Goal: Communication & Community: Participate in discussion

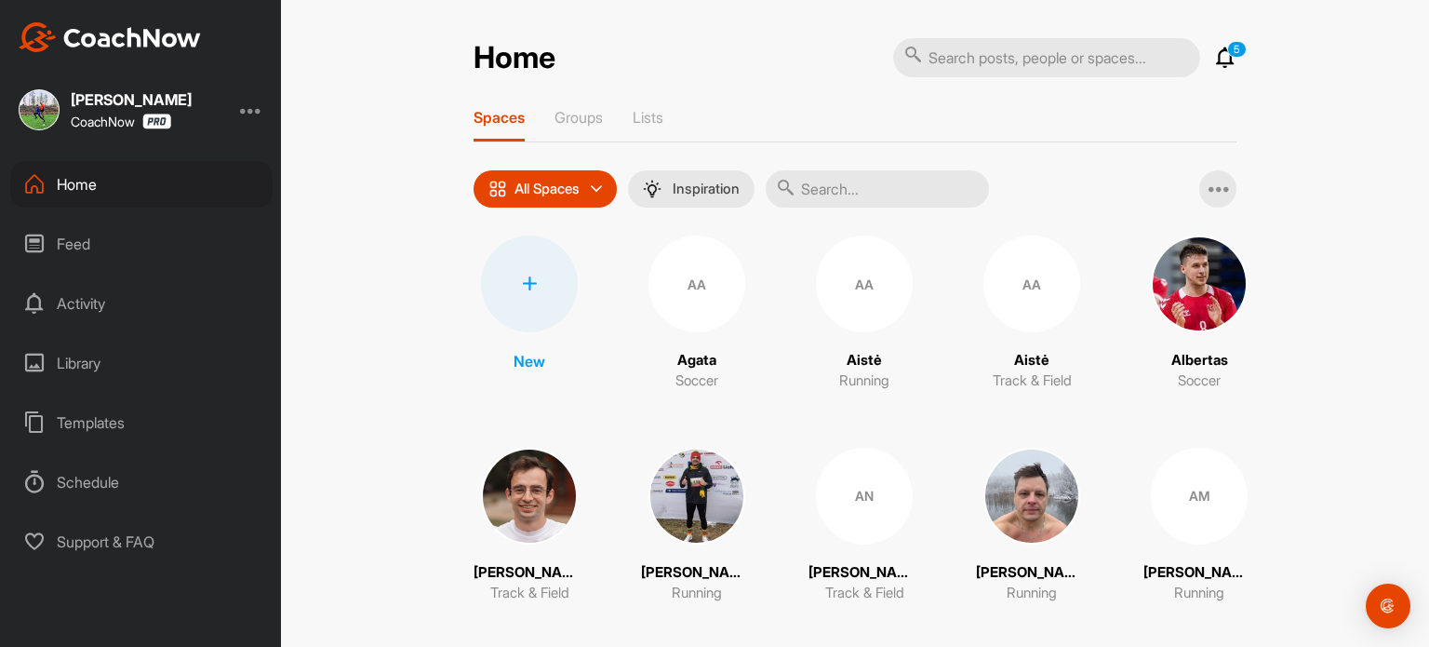
click at [1221, 63] on icon at bounding box center [1225, 58] width 22 height 22
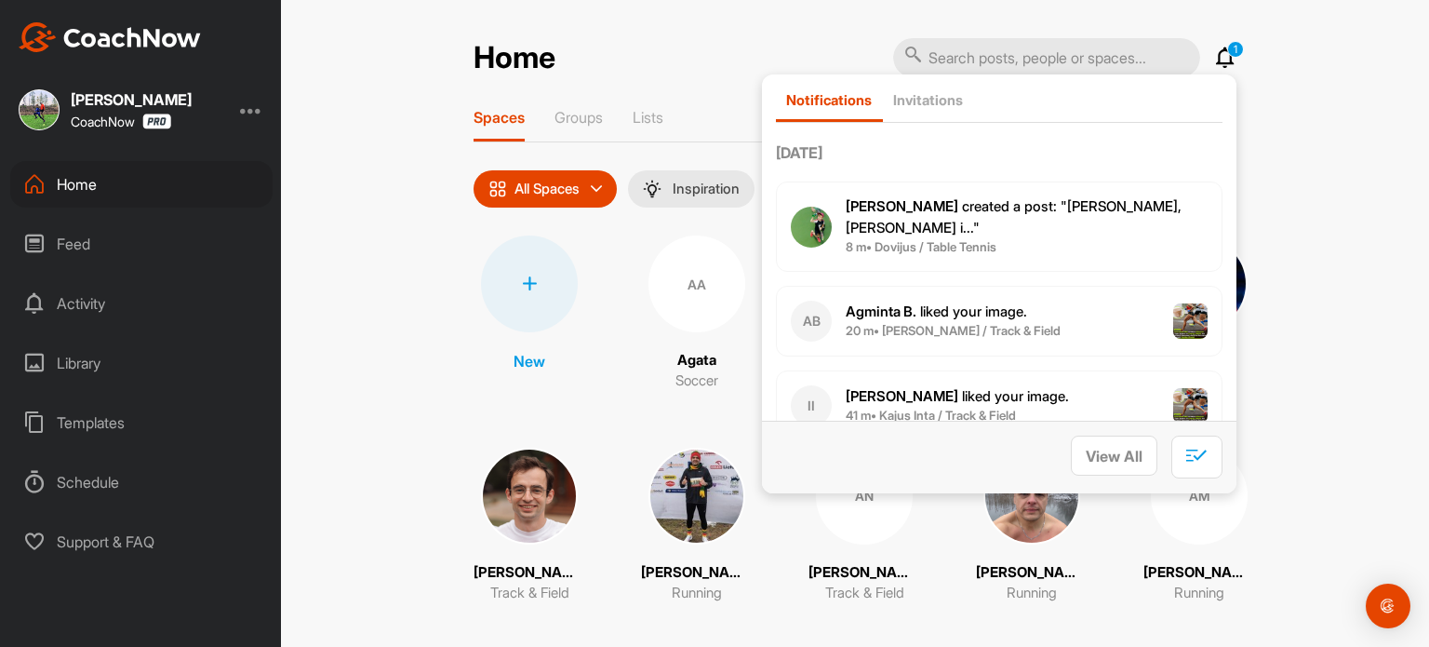
click at [1027, 202] on span "[PERSON_NAME] created a post : "Sveiki, [PERSON_NAME] i..."" at bounding box center [1014, 216] width 336 height 39
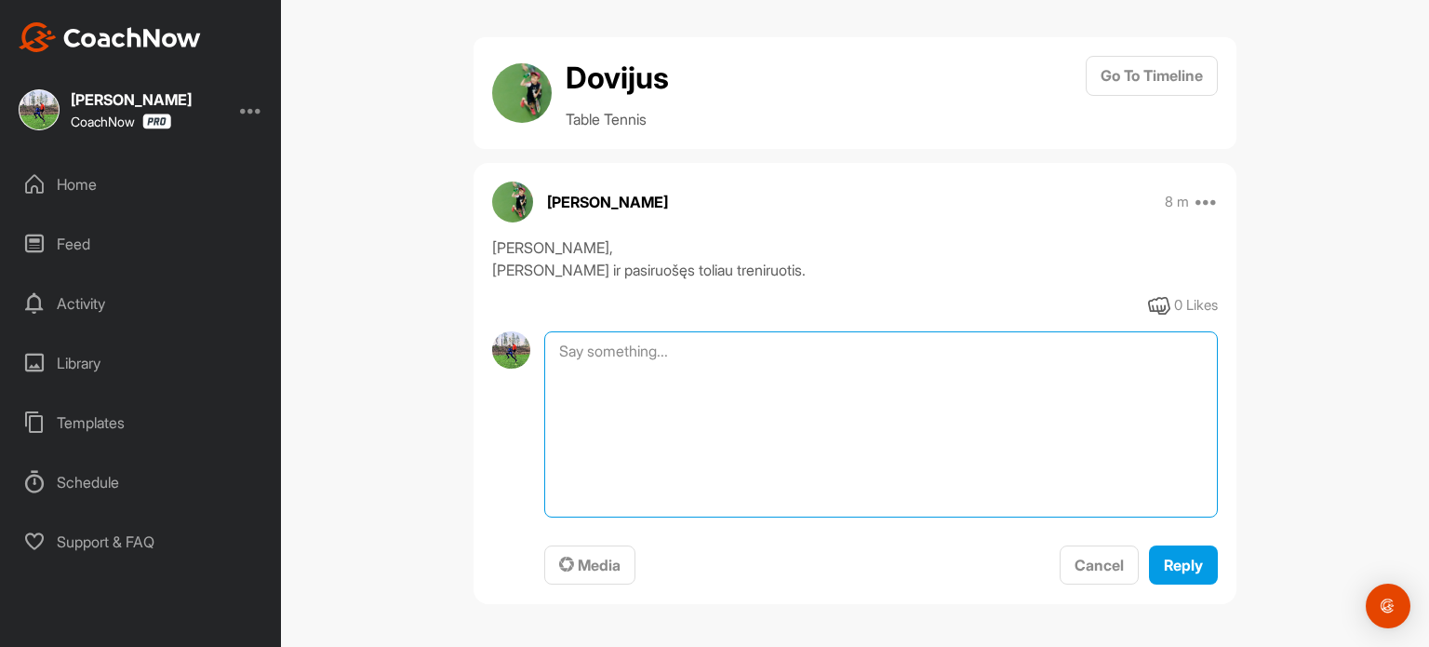
click at [733, 356] on textarea at bounding box center [881, 424] width 674 height 186
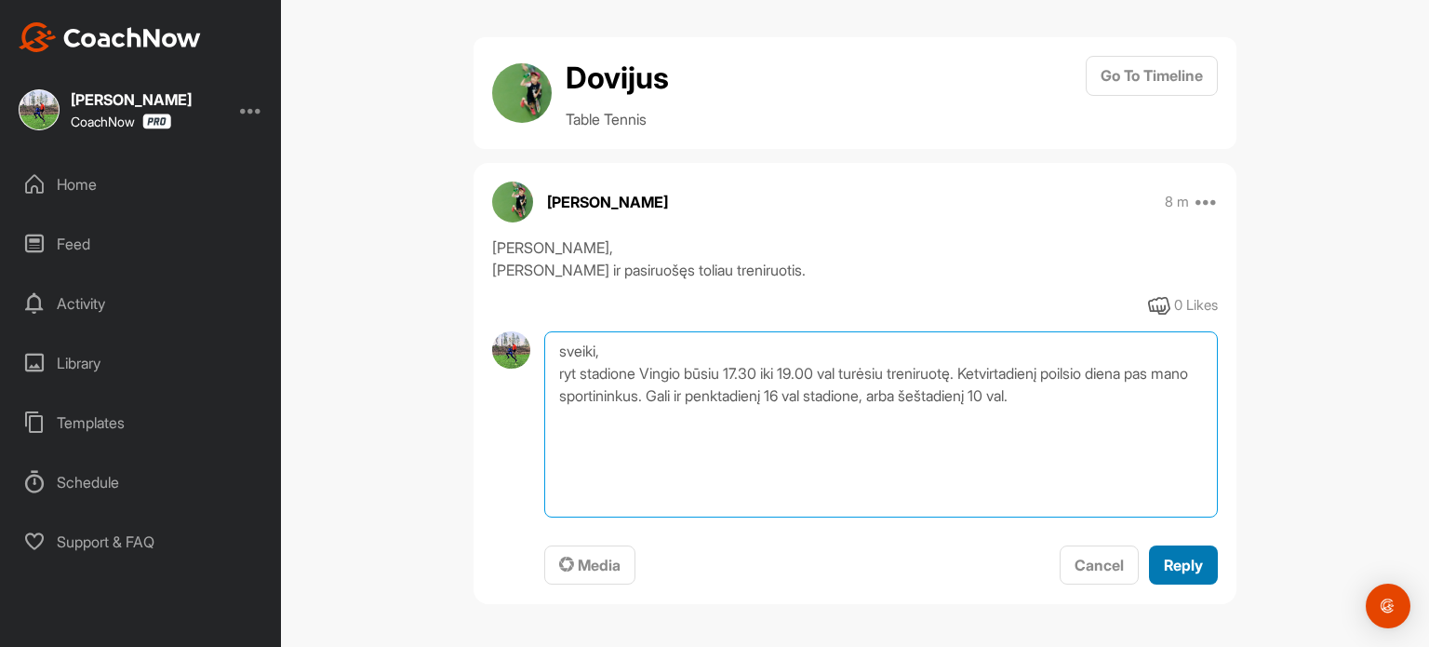
type textarea "sveiki, ryt stadione Vingio būsiu 17.30 iki 19.00 val turėsiu treniruotę. Ketvi…"
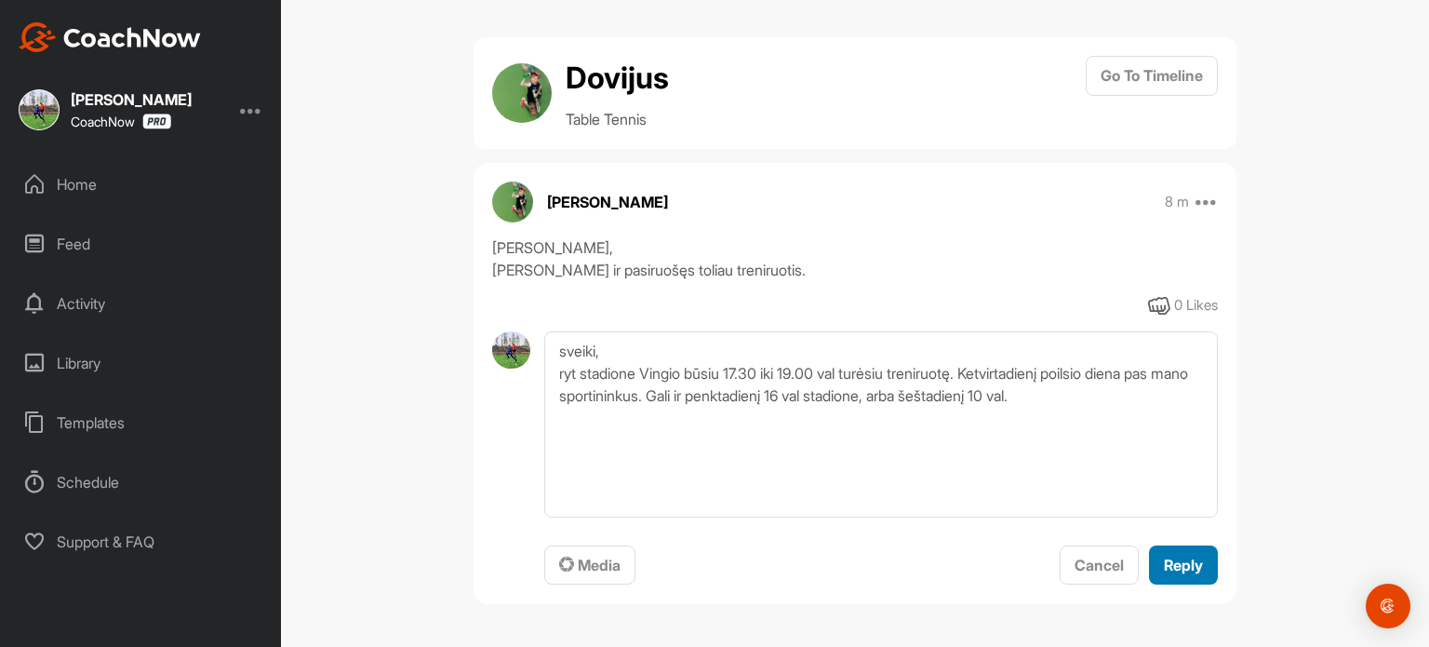
click at [1172, 563] on span "Reply" at bounding box center [1183, 564] width 39 height 19
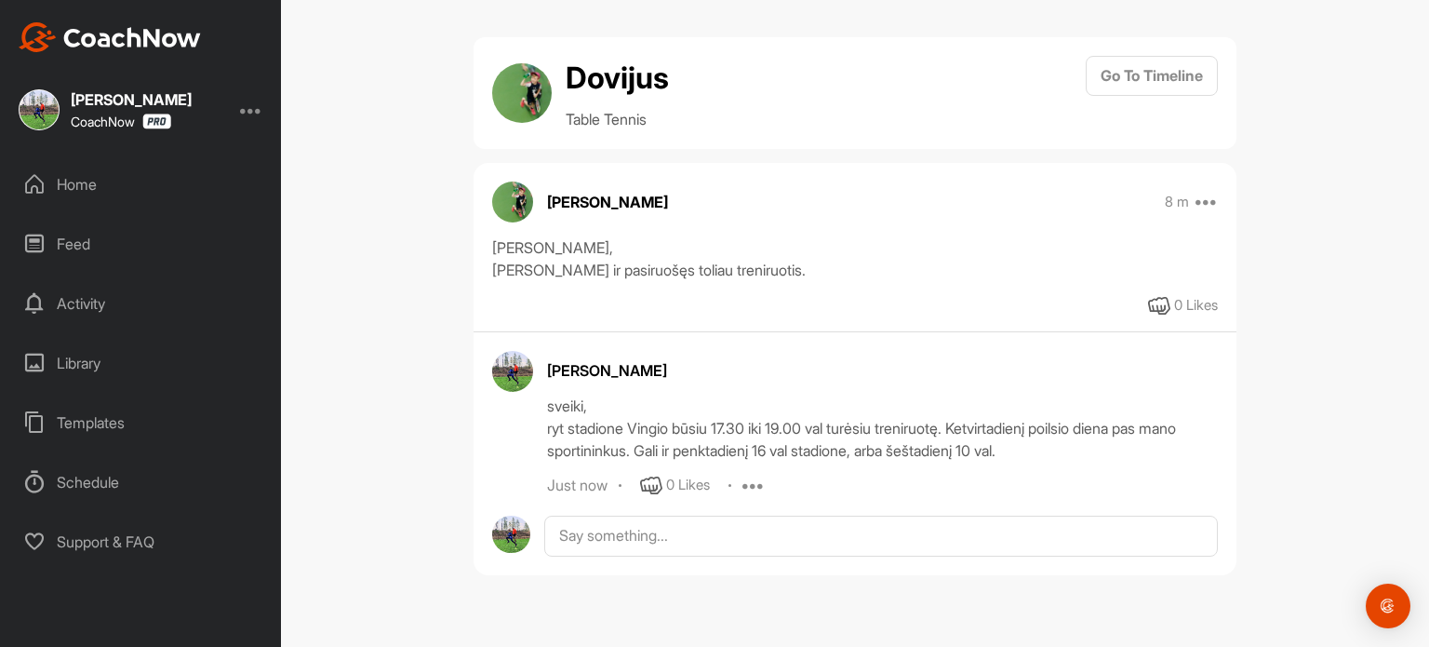
click at [86, 200] on div "Home" at bounding box center [141, 184] width 262 height 47
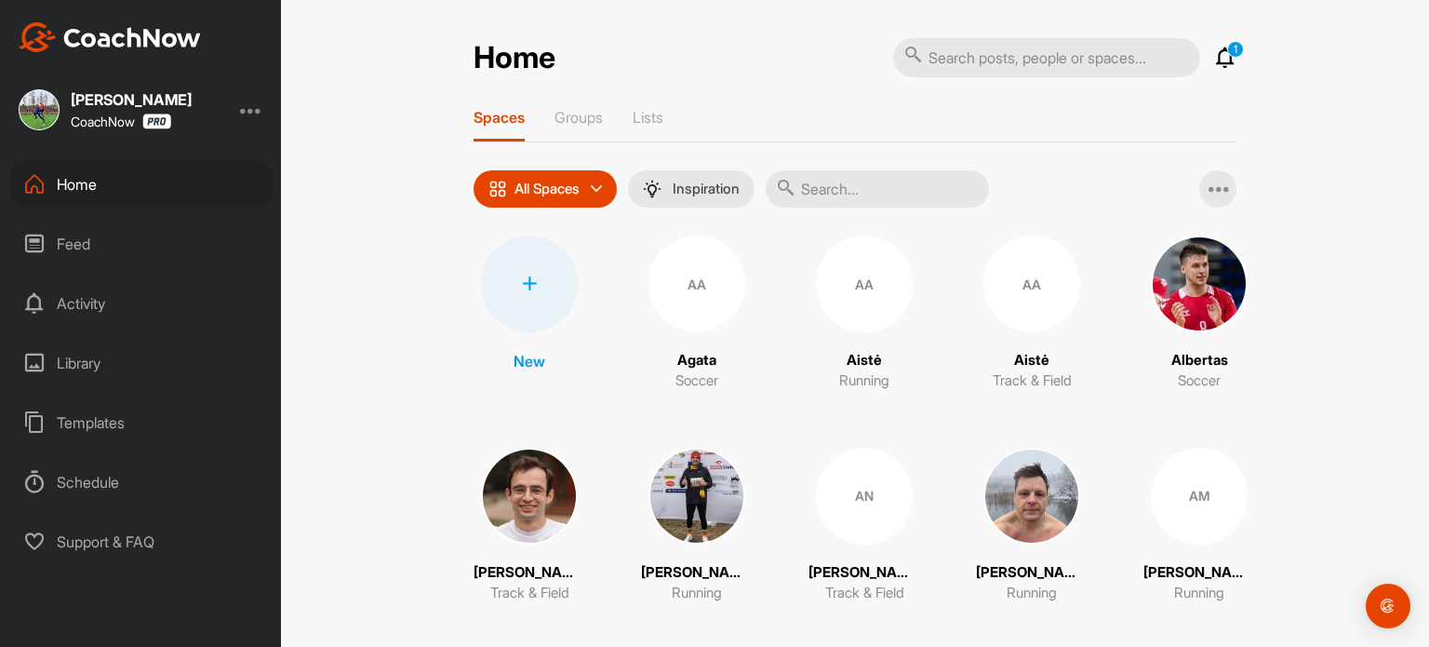
click at [969, 51] on input "text" at bounding box center [1046, 57] width 307 height 39
type input "grafikas"
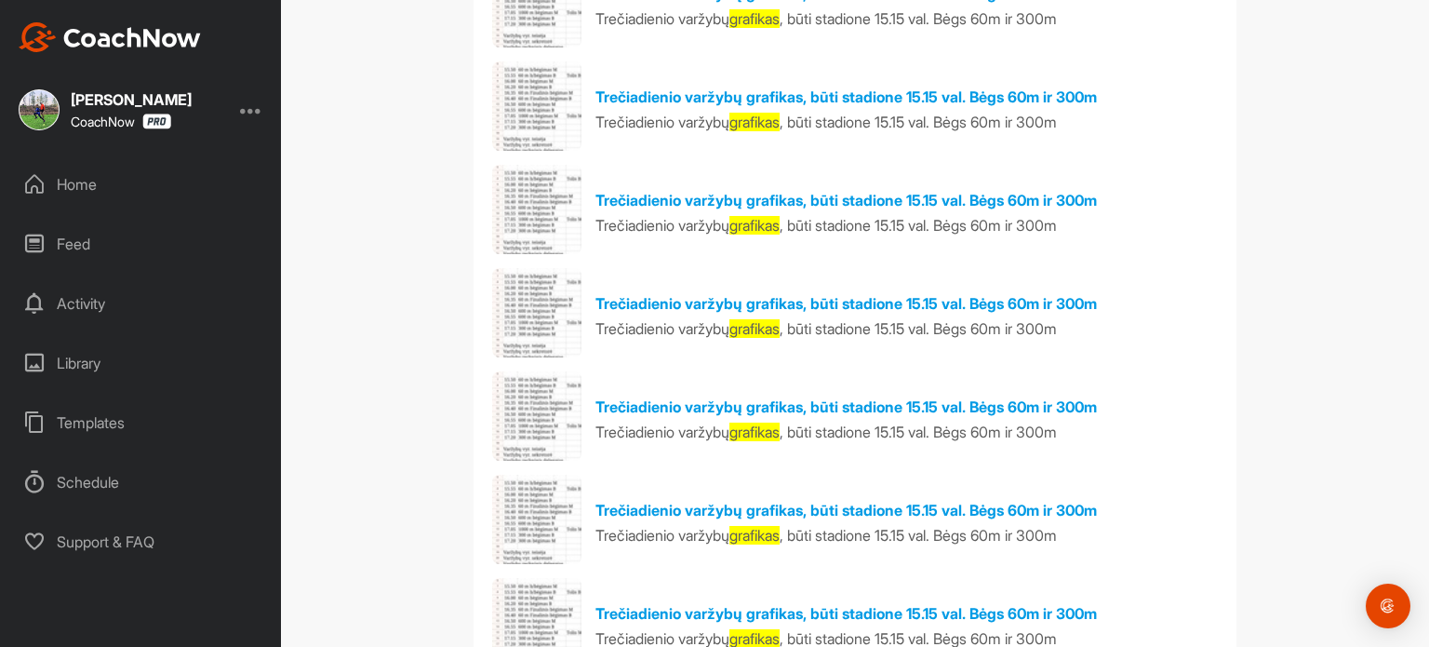
scroll to position [658, 0]
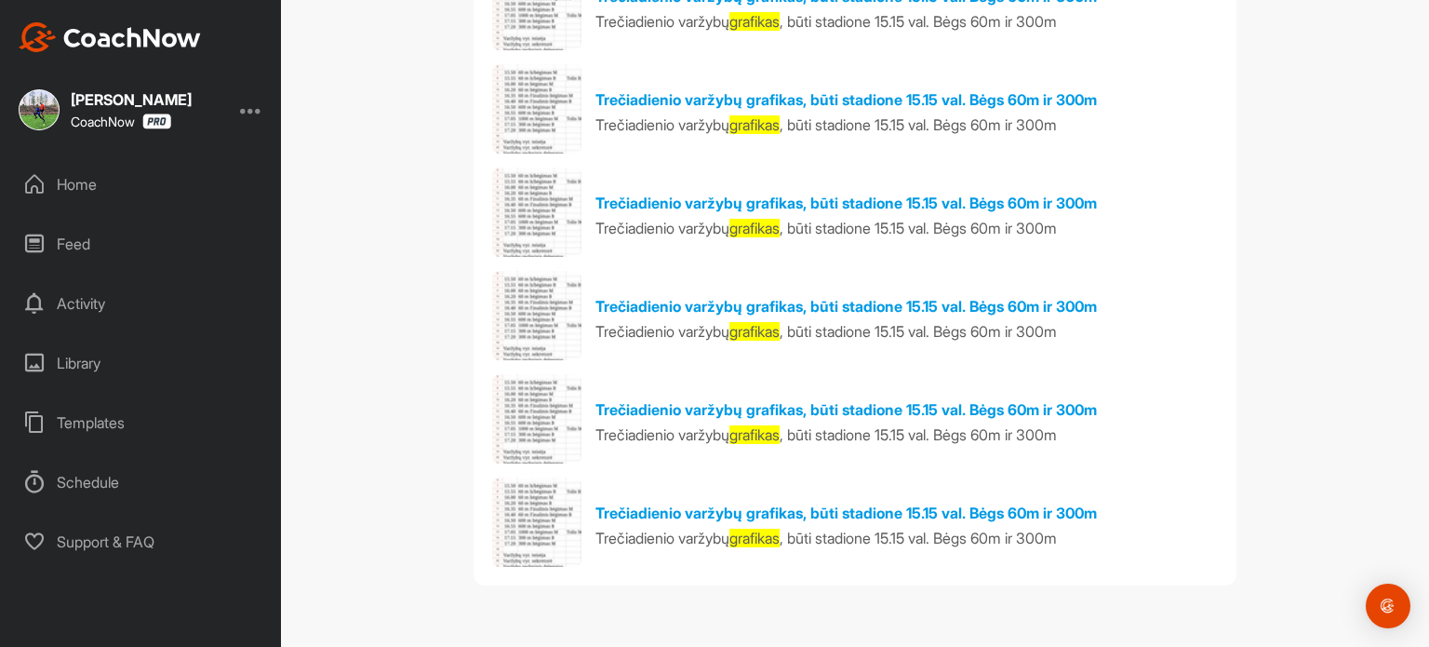
click at [97, 182] on div "Home" at bounding box center [141, 184] width 262 height 47
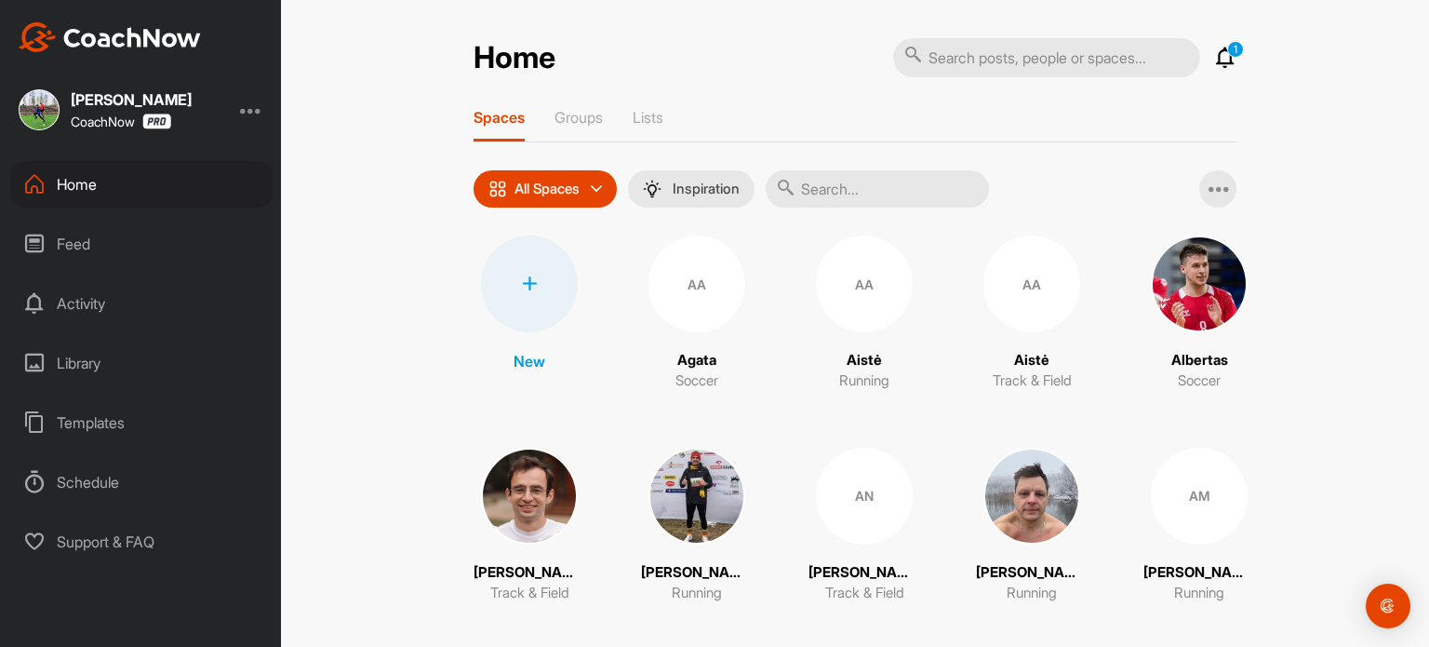
click at [1040, 64] on input "text" at bounding box center [1046, 57] width 307 height 39
type input "rudens"
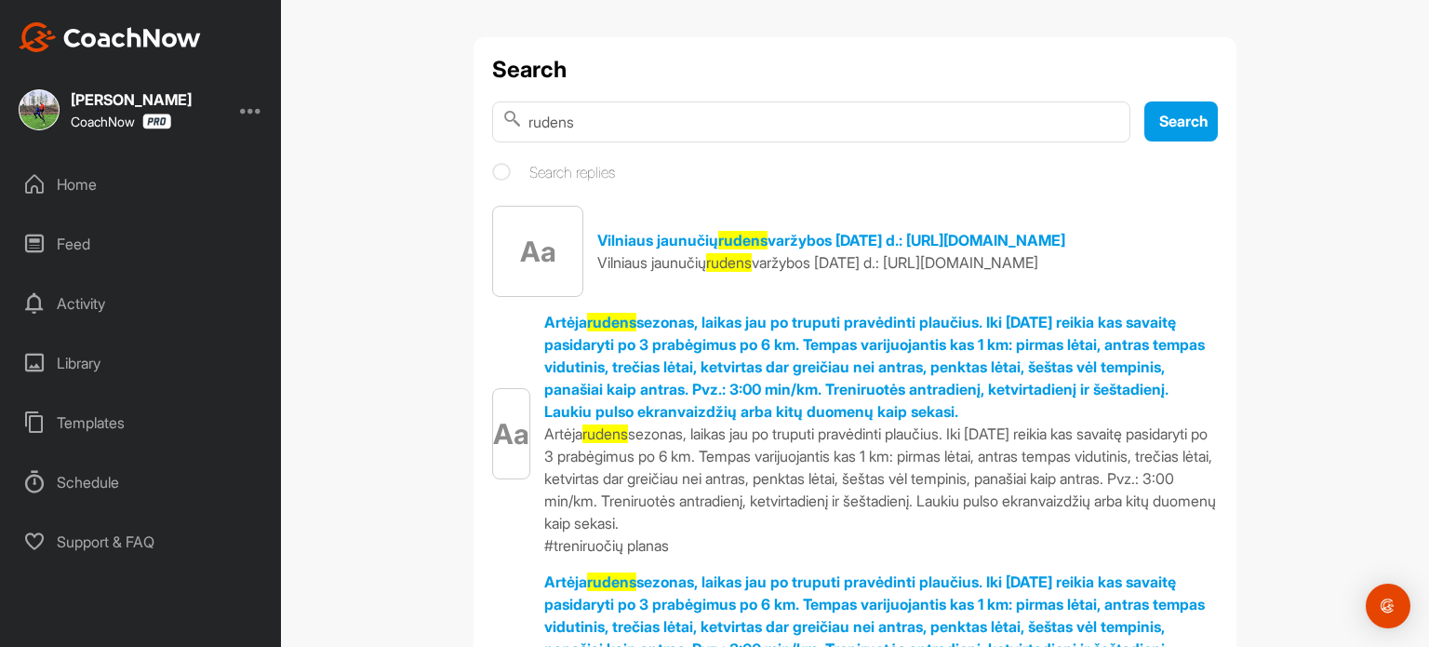
drag, startPoint x: 608, startPoint y: 122, endPoint x: 480, endPoint y: 121, distance: 128.4
click at [1167, 116] on span "Search" at bounding box center [1183, 121] width 49 height 19
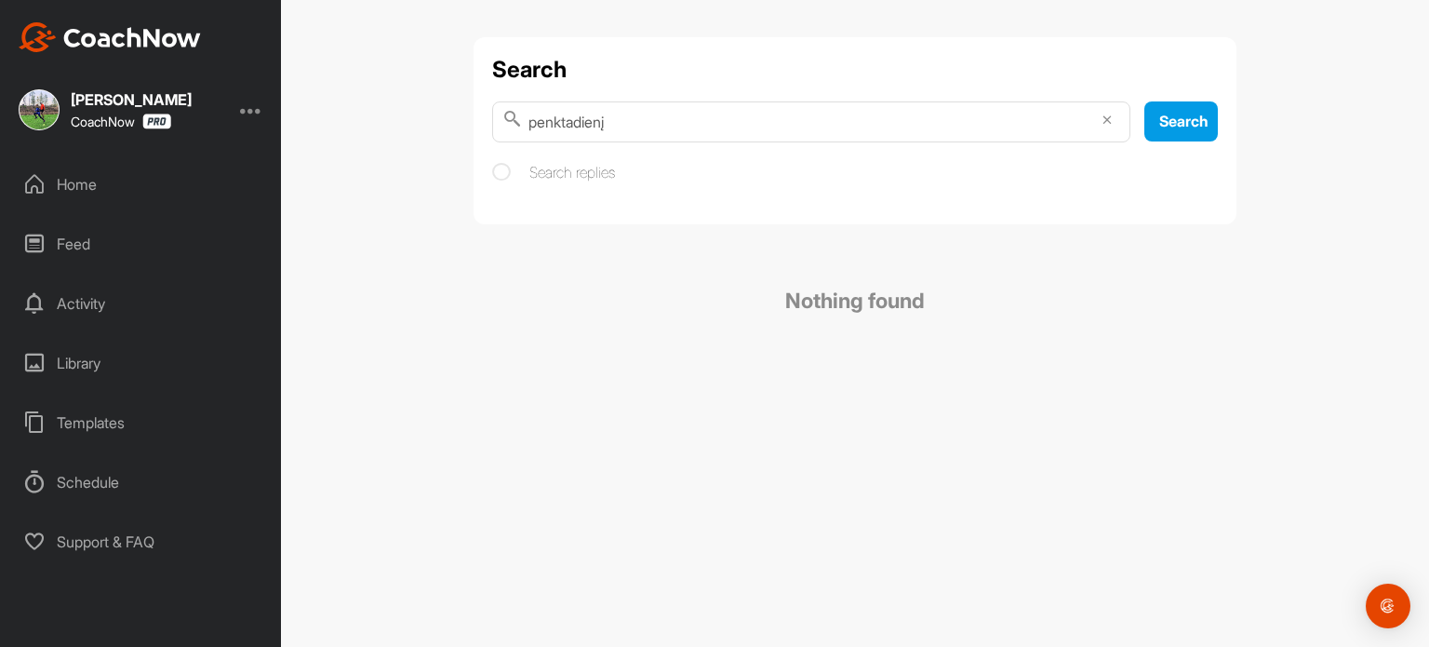
click at [640, 136] on input "penktadienį" at bounding box center [811, 121] width 638 height 41
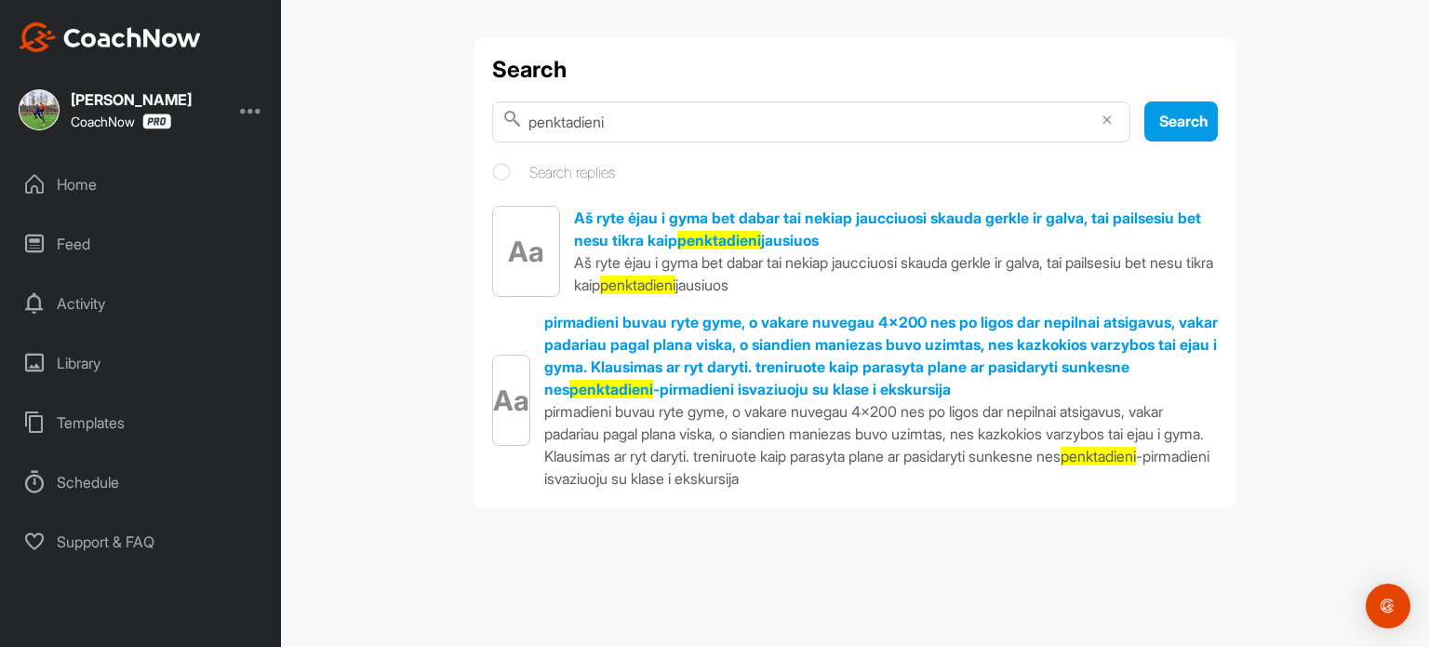
click at [640, 136] on input "penktadieni" at bounding box center [811, 121] width 638 height 41
type input "p"
click at [89, 247] on div "Feed" at bounding box center [141, 244] width 262 height 47
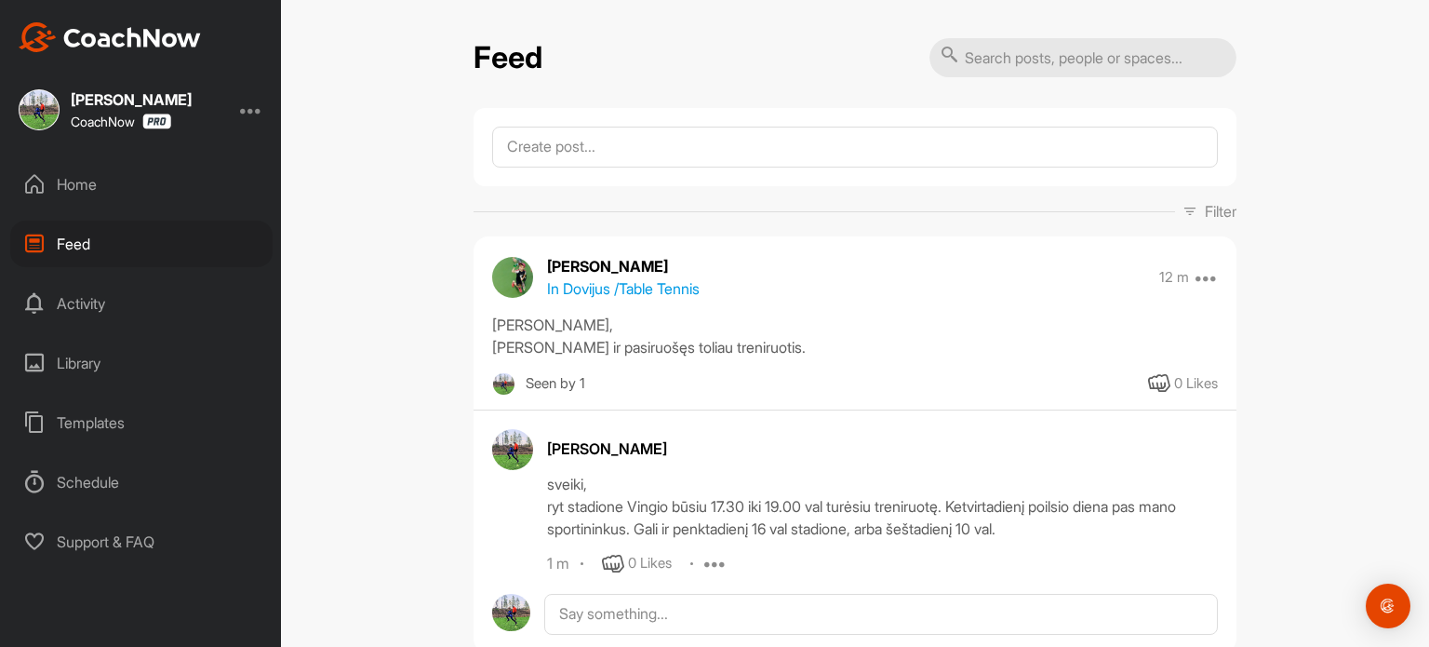
click at [1085, 68] on input "text" at bounding box center [1082, 57] width 307 height 39
type input "grafikas"
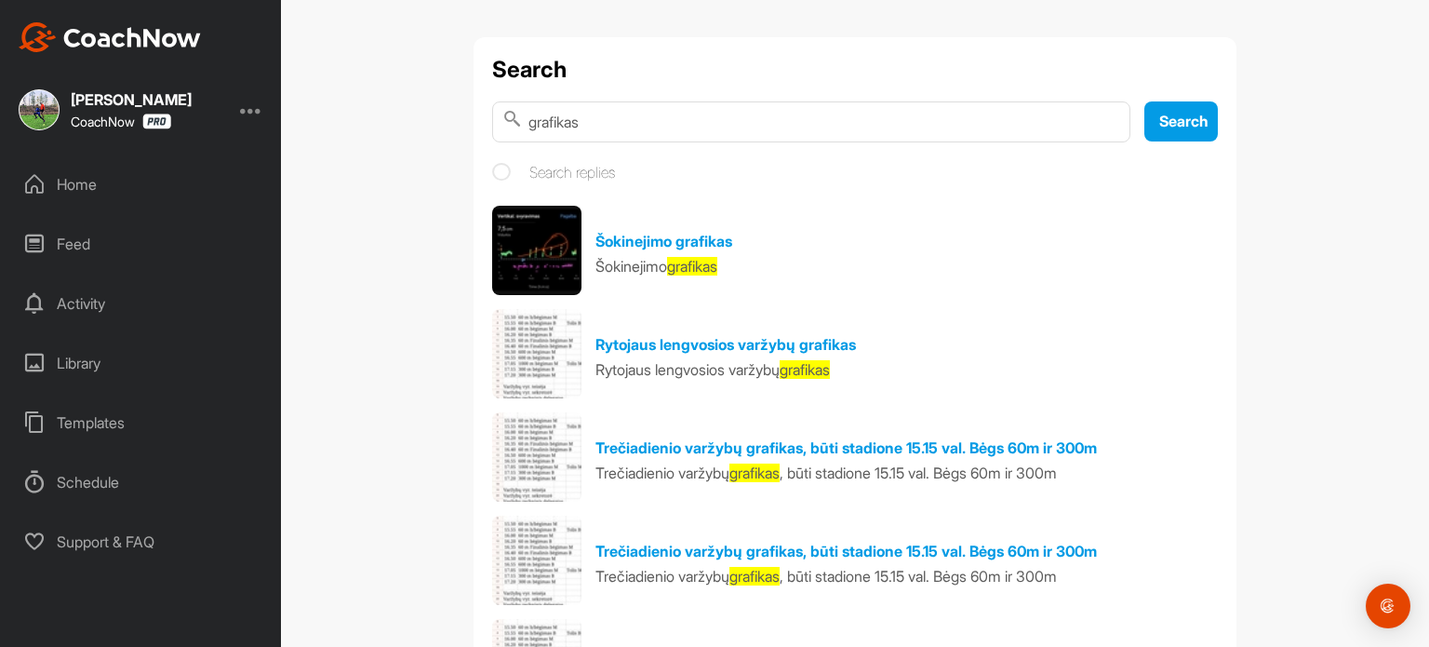
click at [550, 266] on img at bounding box center [536, 250] width 89 height 89
click at [629, 241] on link "Šokinejimo grafikas" at bounding box center [663, 241] width 137 height 19
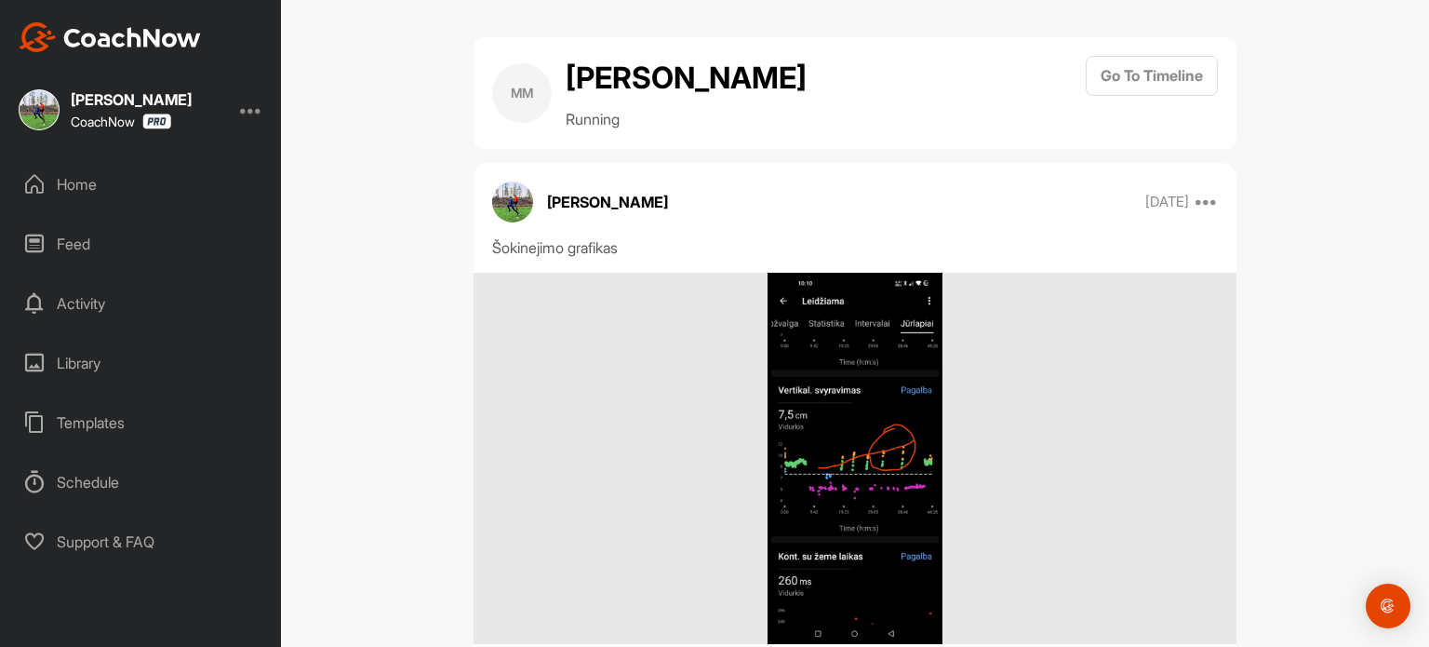
click at [882, 471] on img at bounding box center [855, 459] width 175 height 372
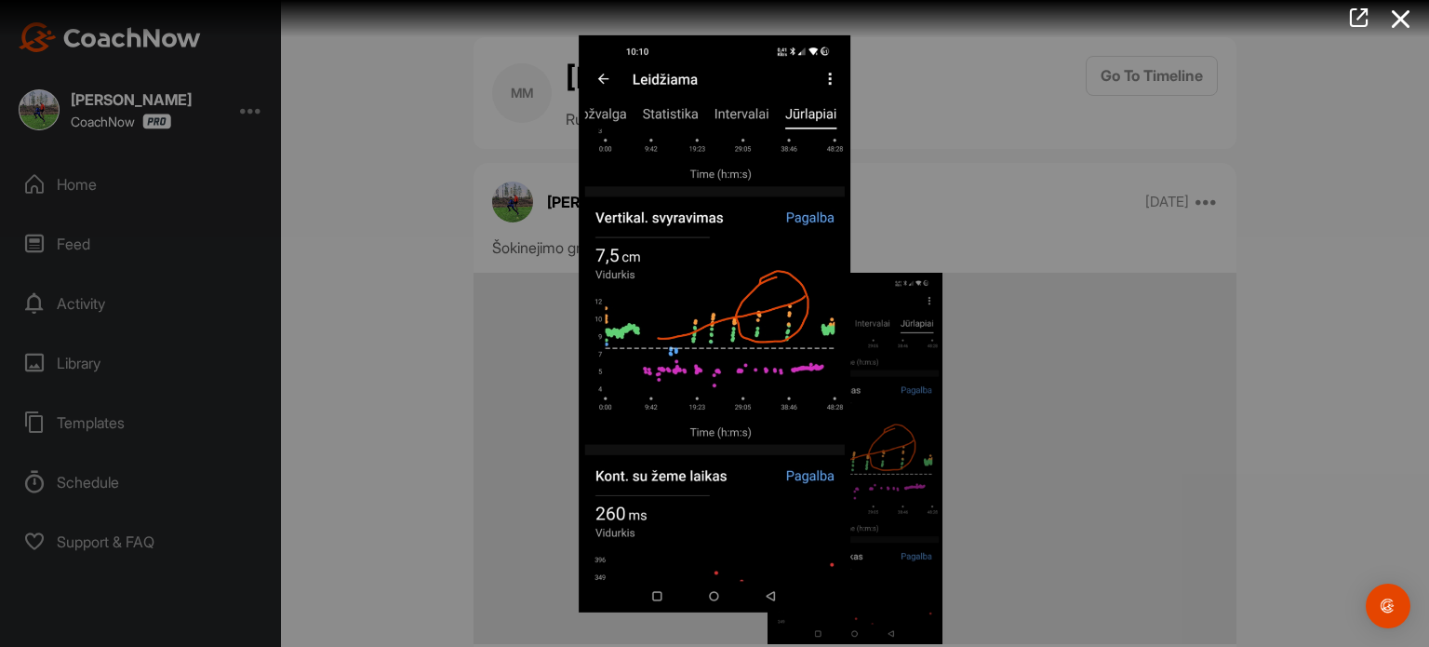
click at [89, 178] on div at bounding box center [714, 323] width 1429 height 647
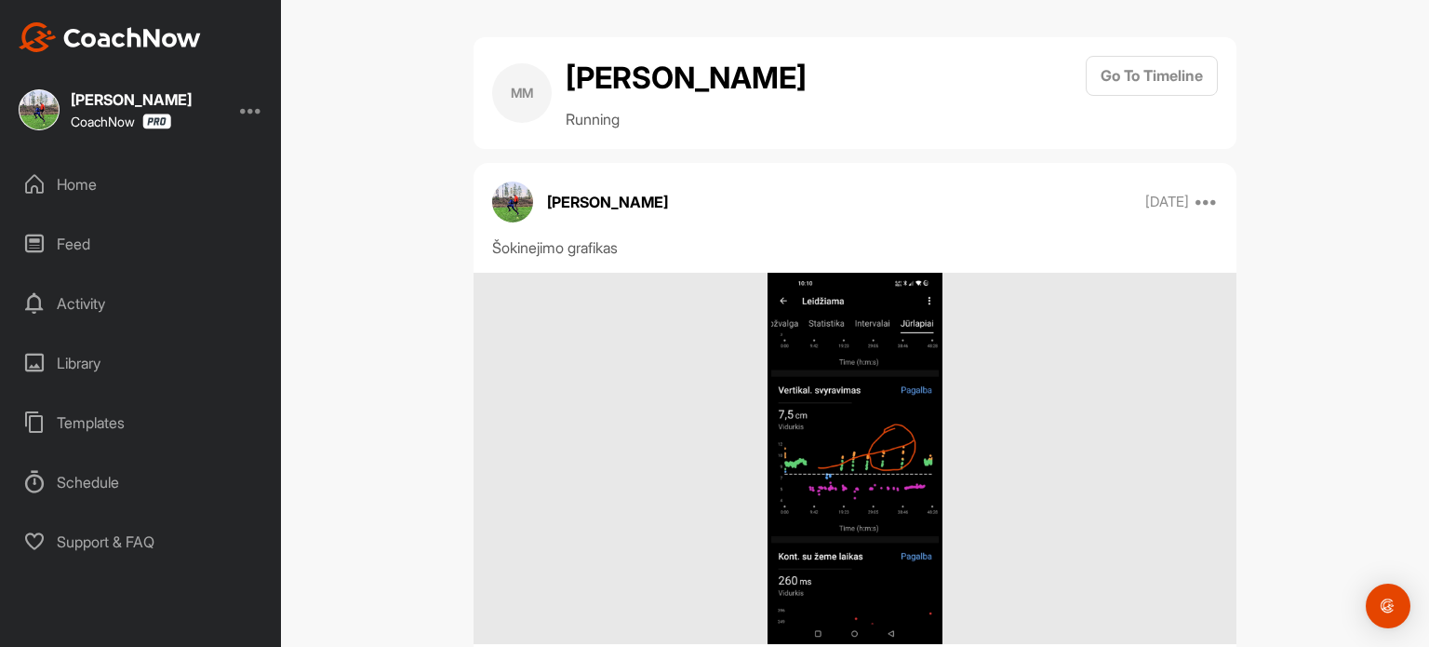
click at [338, 328] on div "MM [PERSON_NAME] Running Go To Timeline [PERSON_NAME] [DATE] Move to ... Copy t…" at bounding box center [855, 323] width 1148 height 647
click at [86, 256] on div "Feed" at bounding box center [141, 244] width 262 height 47
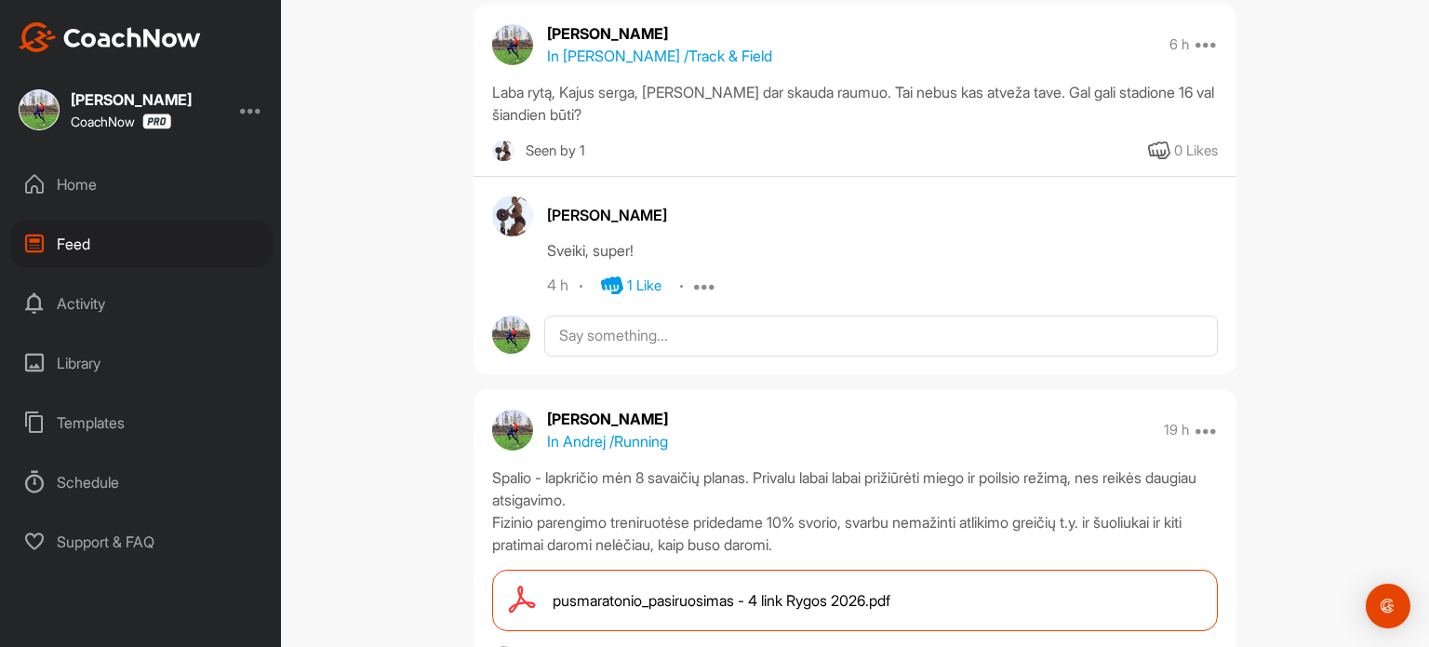
scroll to position [1489, 0]
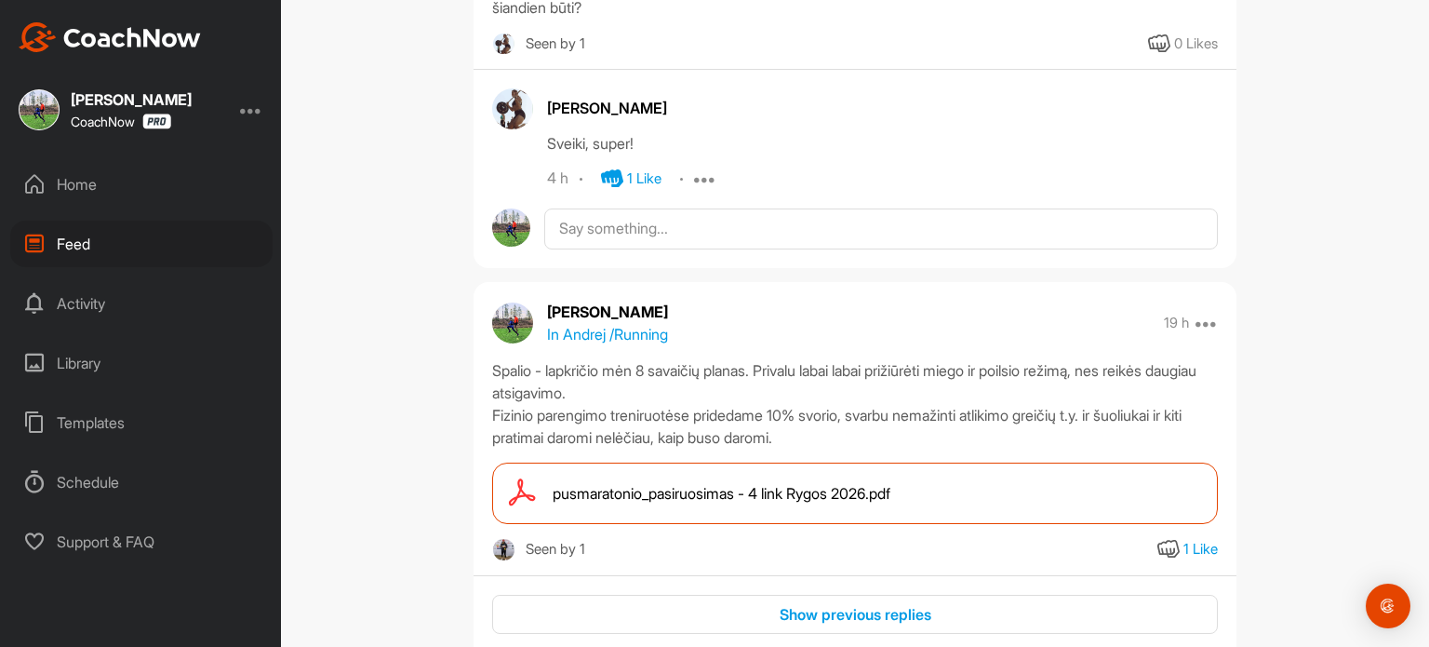
click at [580, 107] on div "[PERSON_NAME]" at bounding box center [882, 108] width 671 height 22
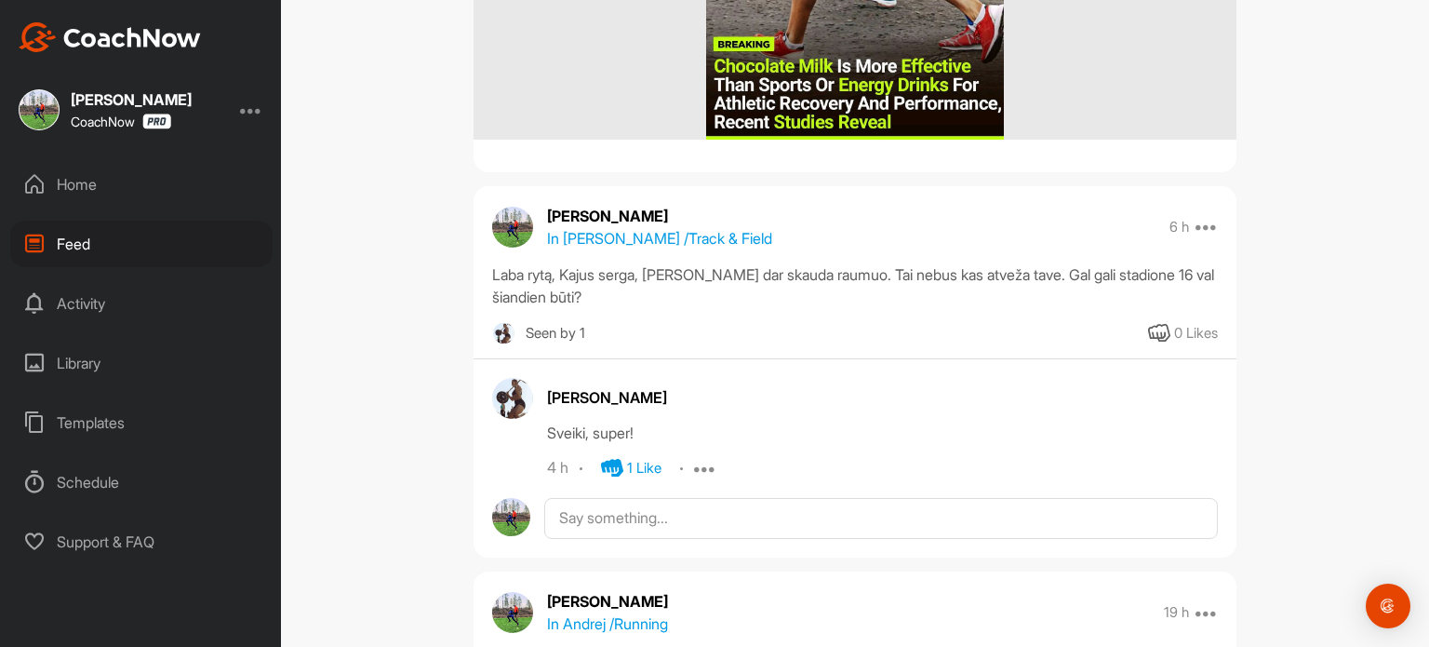
scroll to position [930, 0]
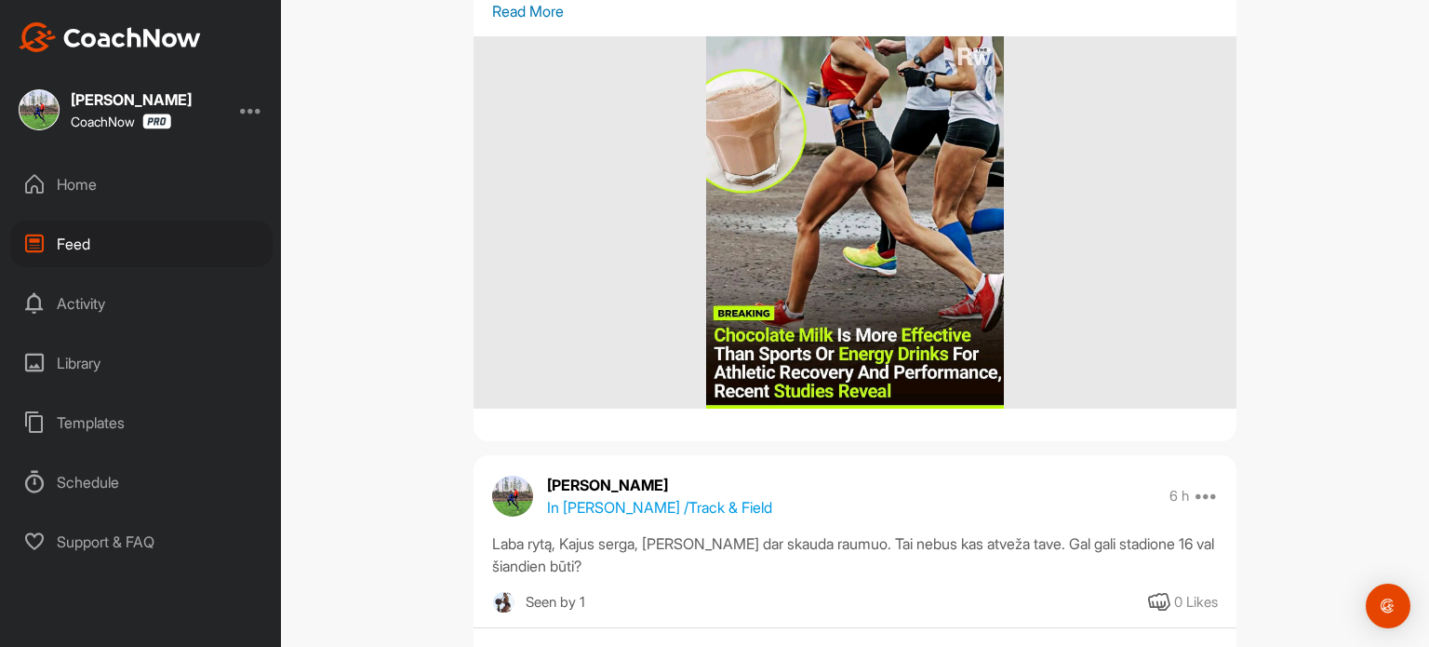
click at [607, 509] on p "In [PERSON_NAME] / Track & Field" at bounding box center [659, 507] width 225 height 22
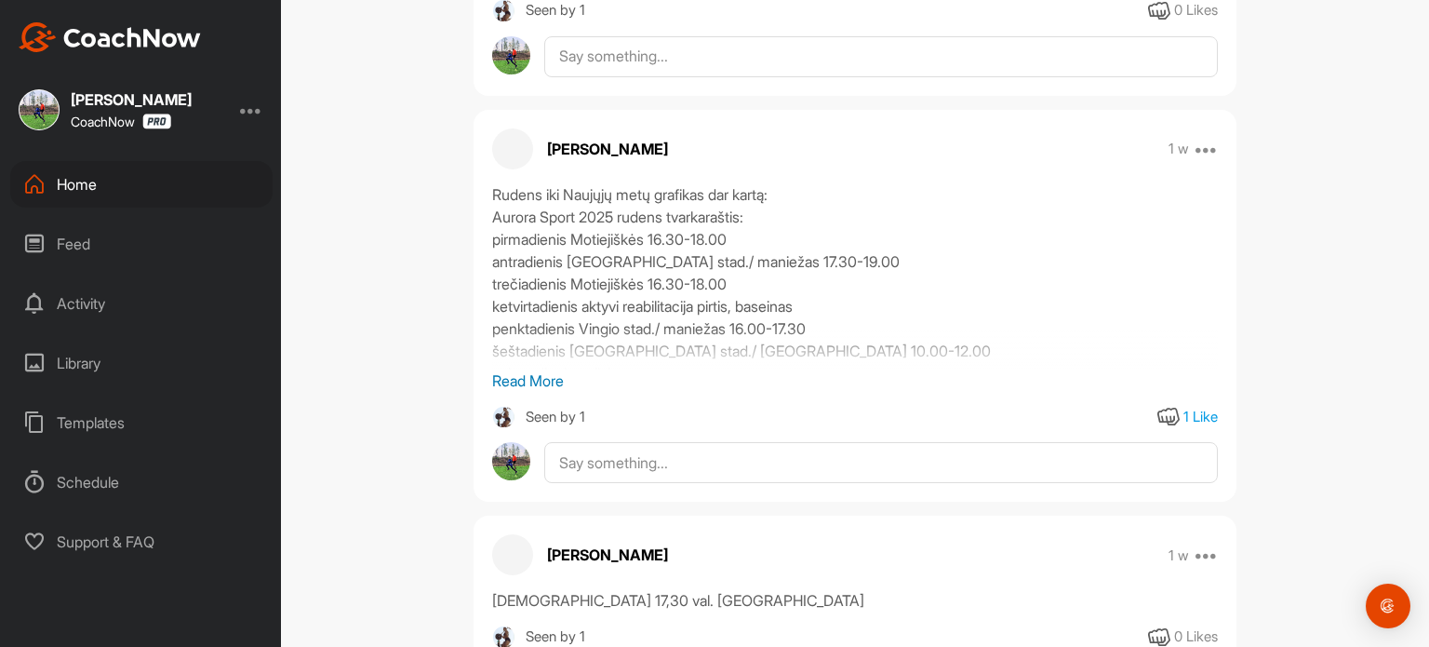
scroll to position [9397, 0]
click at [551, 390] on p "Read More" at bounding box center [855, 379] width 726 height 22
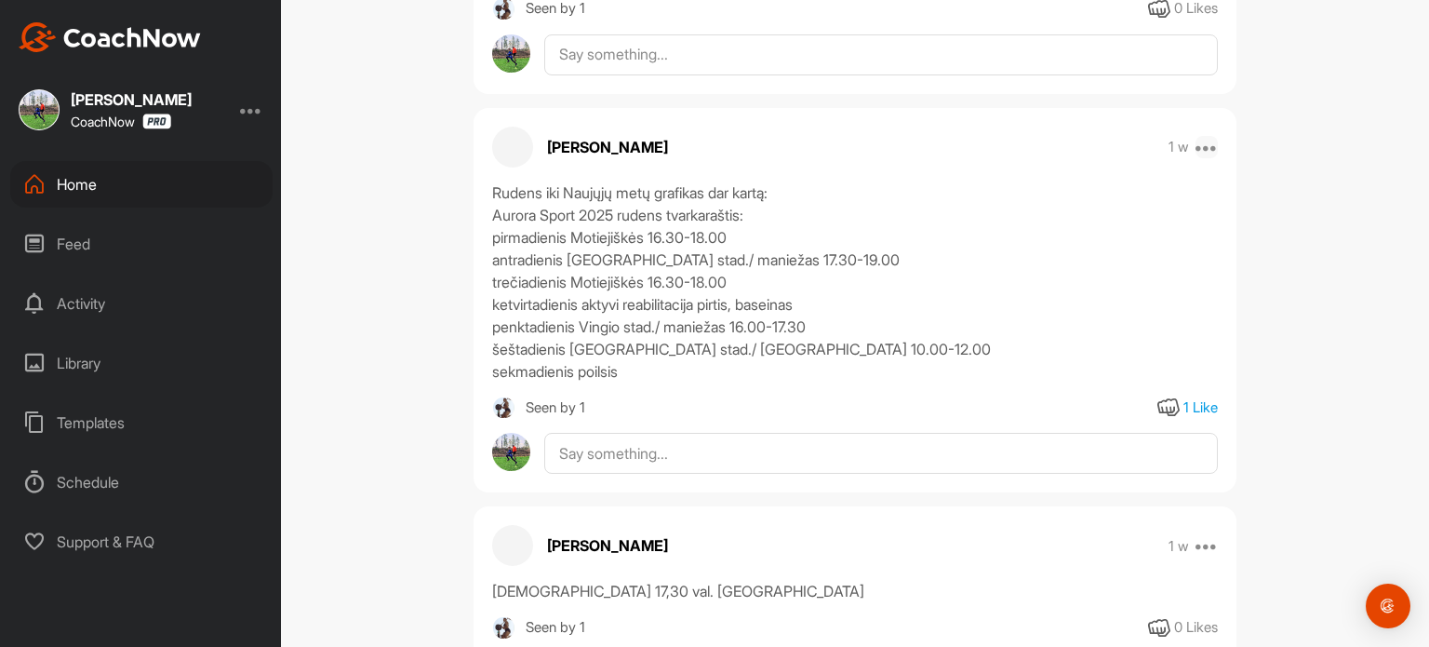
click at [1206, 158] on icon at bounding box center [1207, 147] width 22 height 22
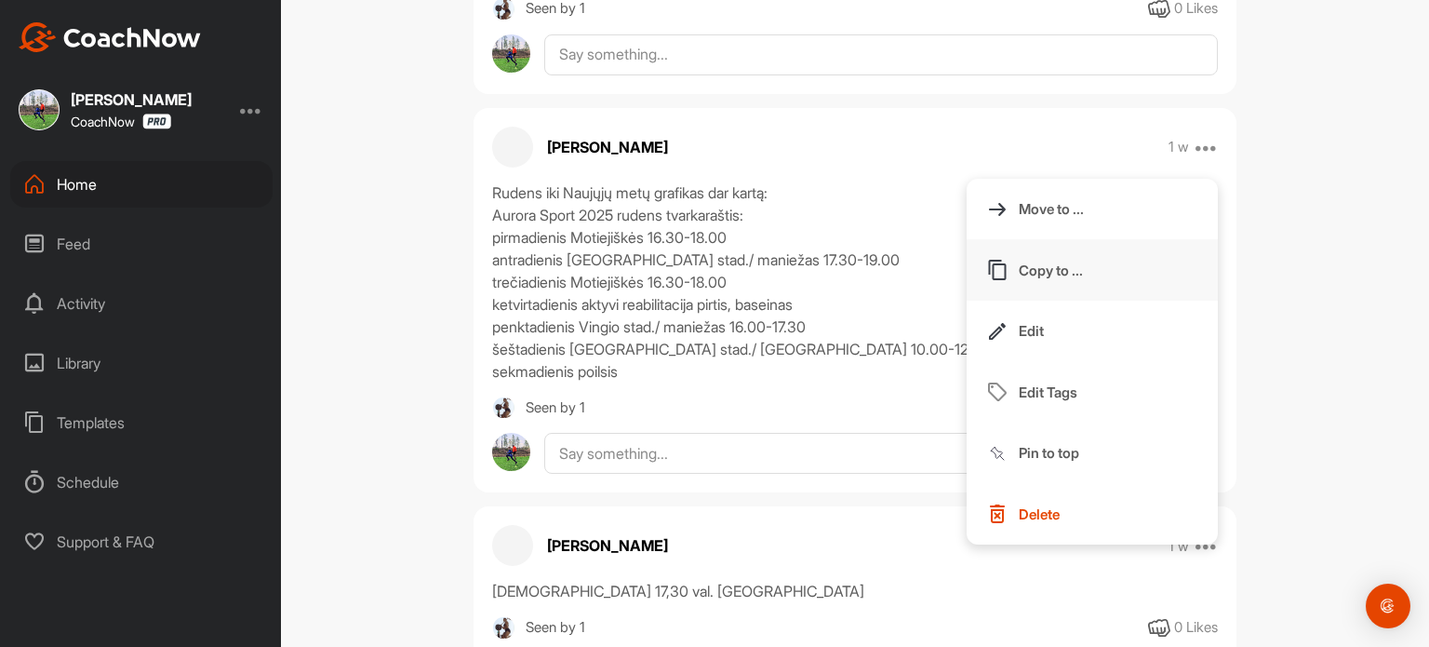
click at [1030, 280] on p "Copy to ..." at bounding box center [1051, 271] width 64 height 20
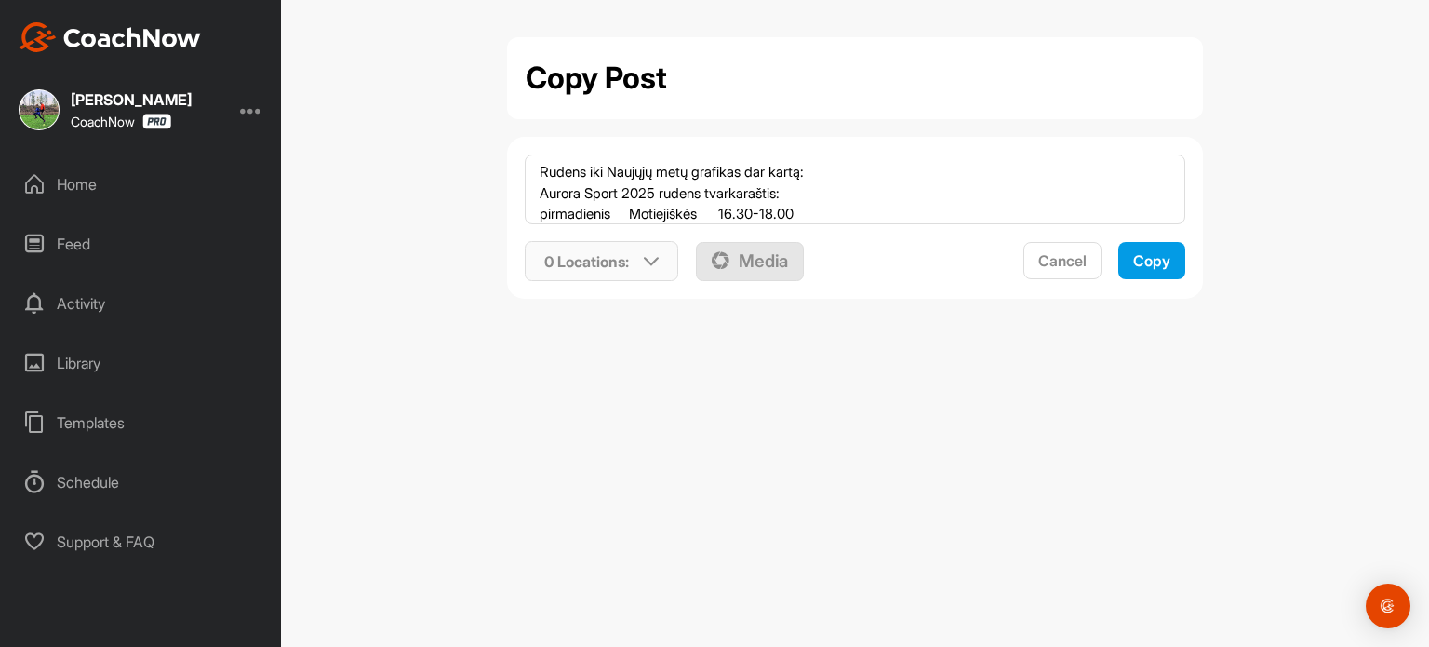
click at [637, 262] on div "0 Locations :" at bounding box center [602, 261] width 153 height 43
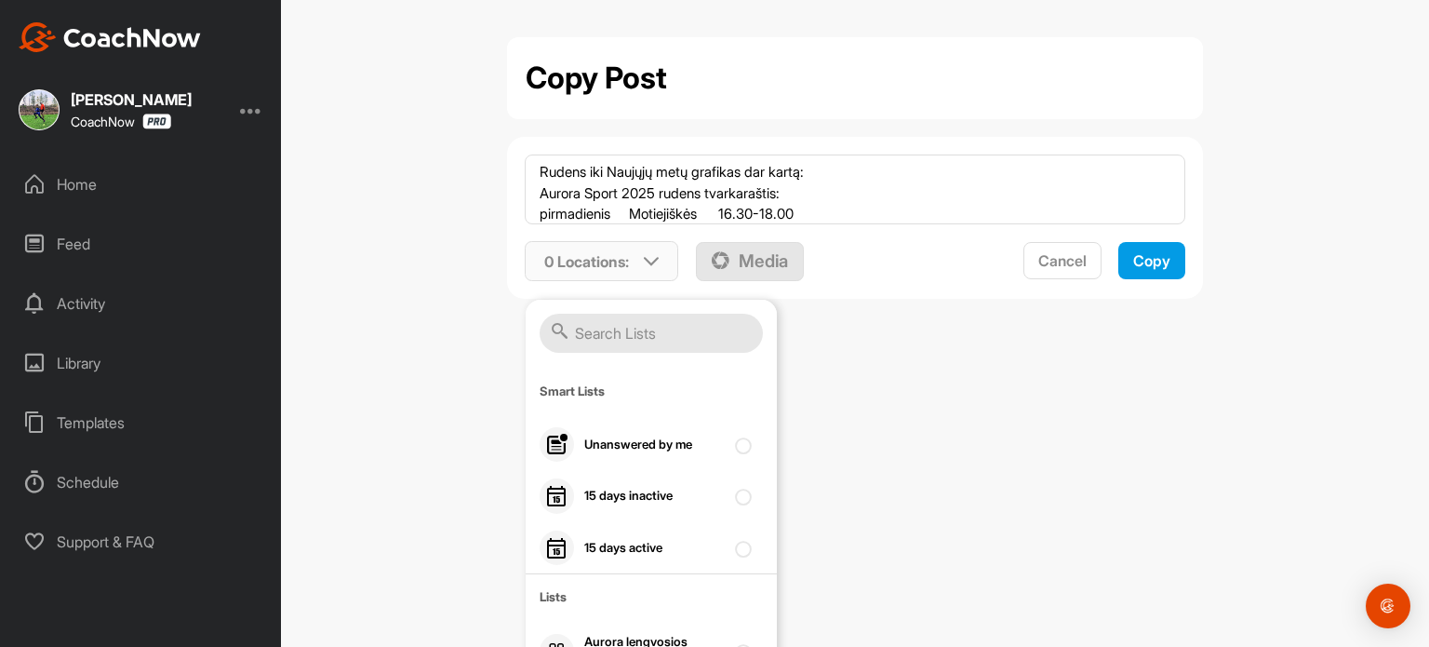
click at [603, 328] on input "text" at bounding box center [651, 333] width 223 height 39
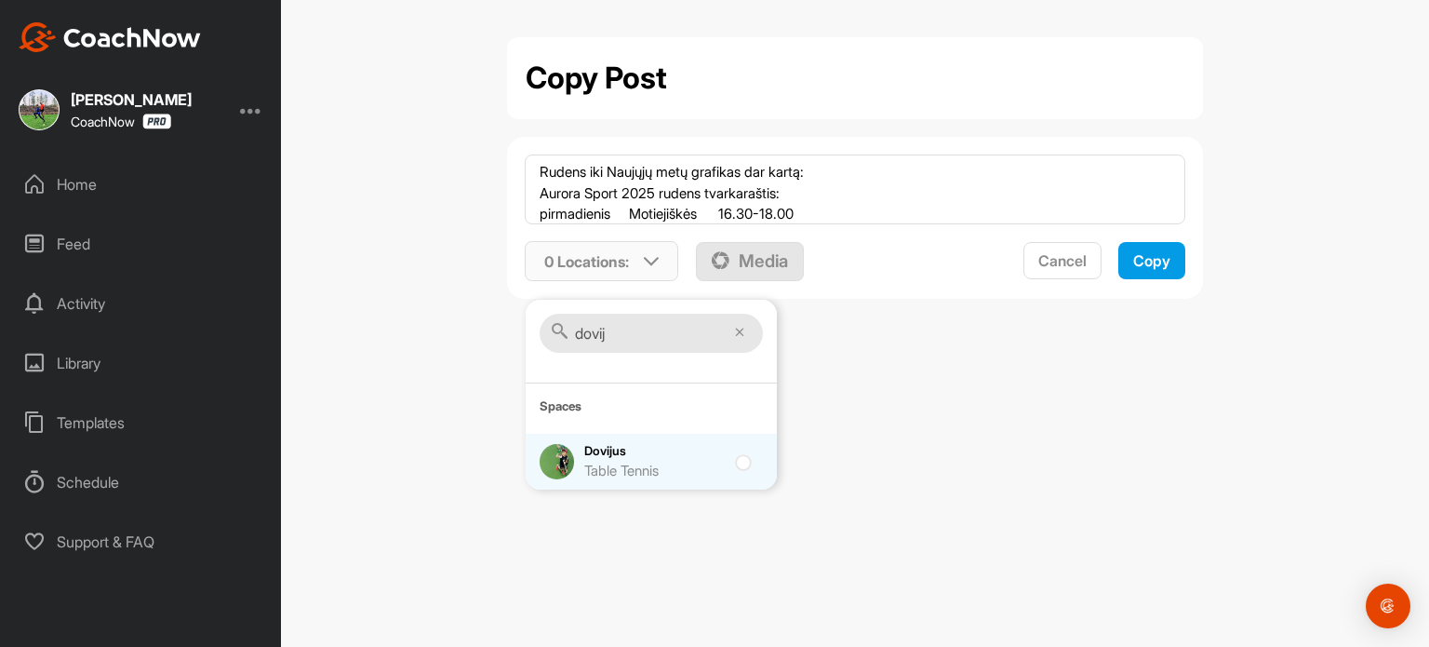
type input "dovij"
click at [744, 466] on div at bounding box center [747, 461] width 25 height 22
checkbox input "true"
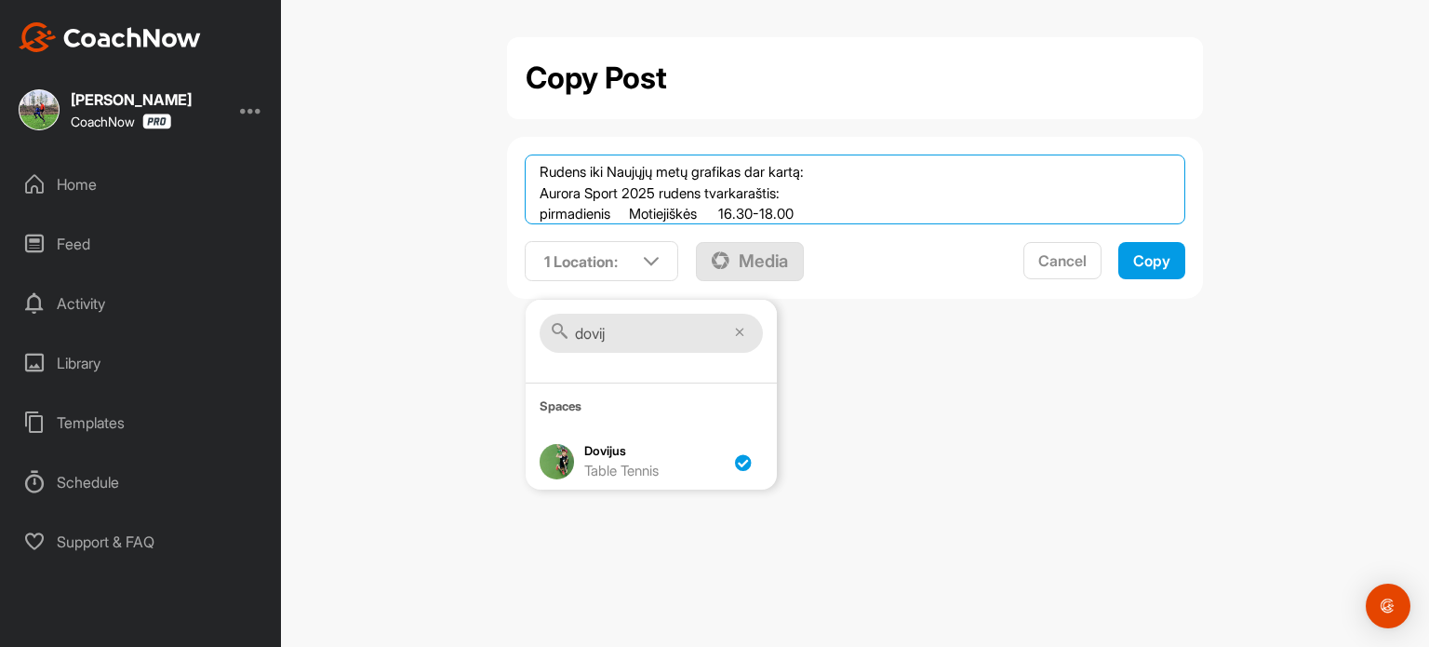
click at [816, 174] on textarea "Rudens iki Naujųjų metų grafikas dar kartą: Aurora Sport 2025 rudens tvarkarašt…" at bounding box center [856, 189] width 662 height 70
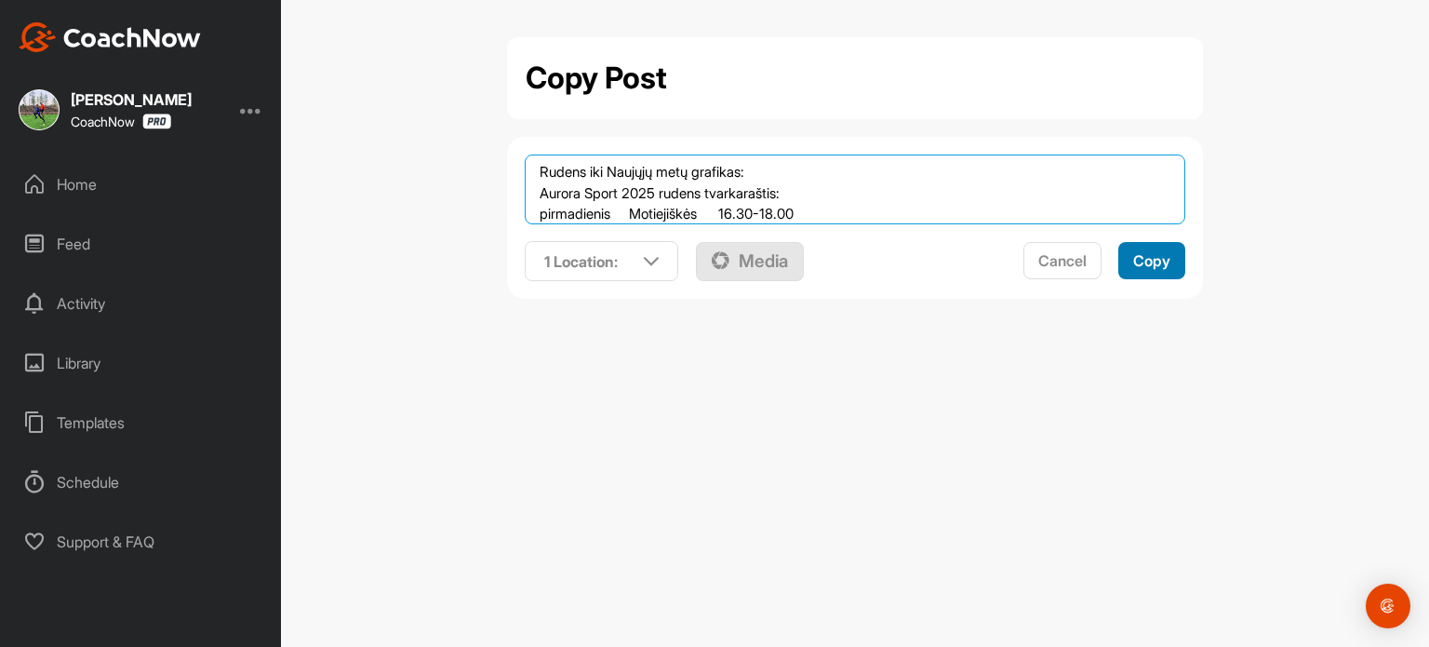
type textarea "Rudens iki Naujųjų metų grafikas: Aurora Sport 2025 rudens tvarkaraštis: pirmad…"
click at [1161, 255] on span "Copy" at bounding box center [1151, 260] width 37 height 19
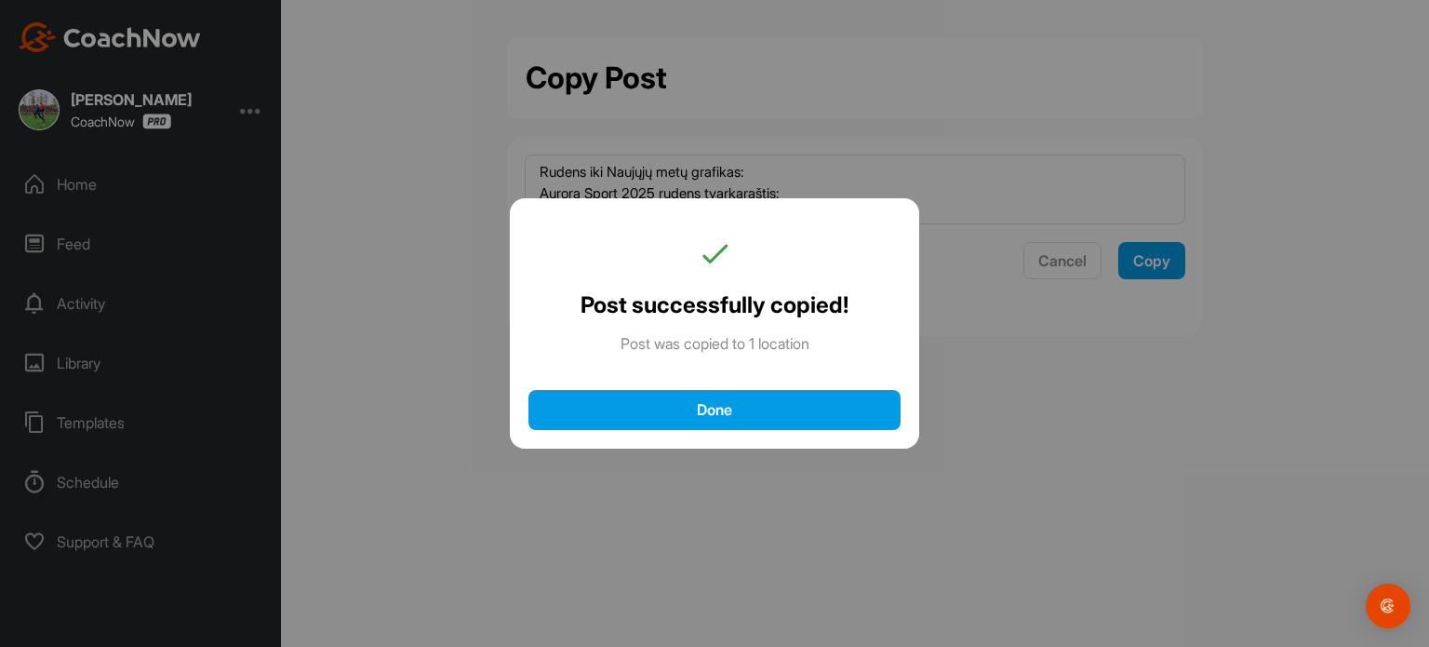
click at [718, 412] on div "Done" at bounding box center [714, 410] width 335 height 20
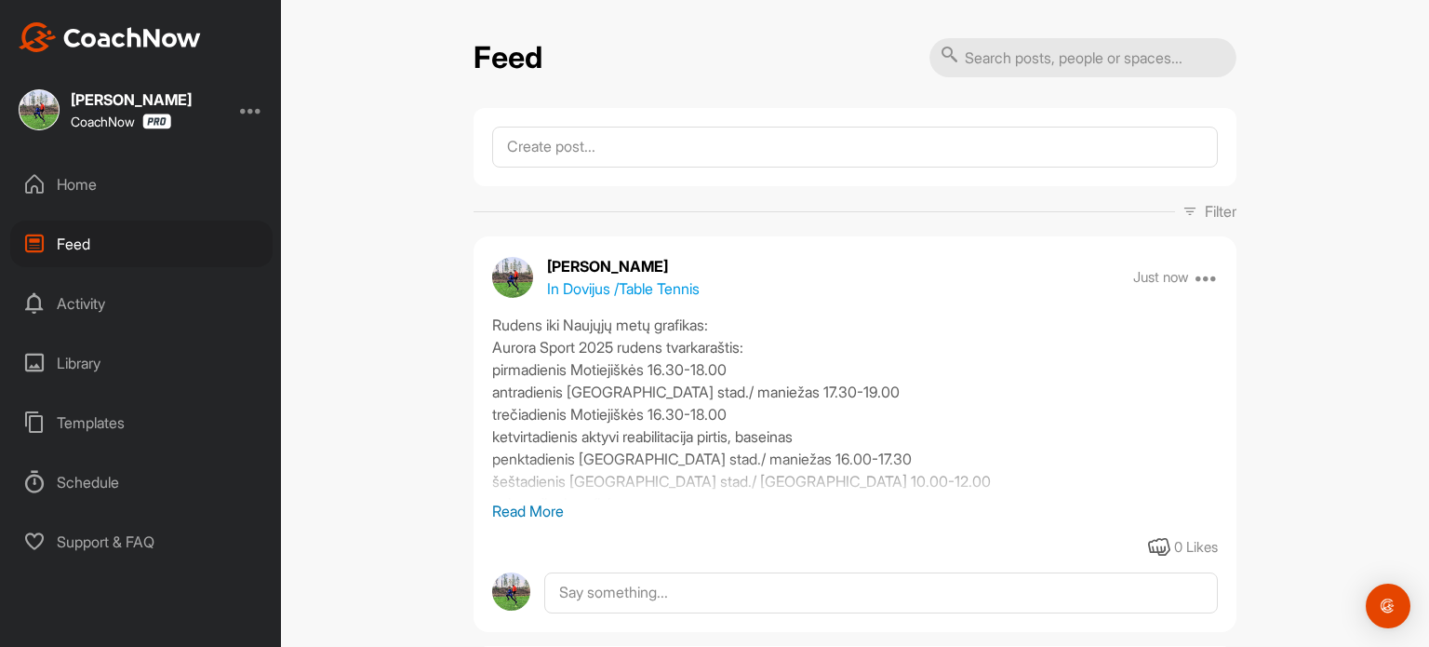
click at [525, 513] on p "Read More" at bounding box center [855, 511] width 726 height 22
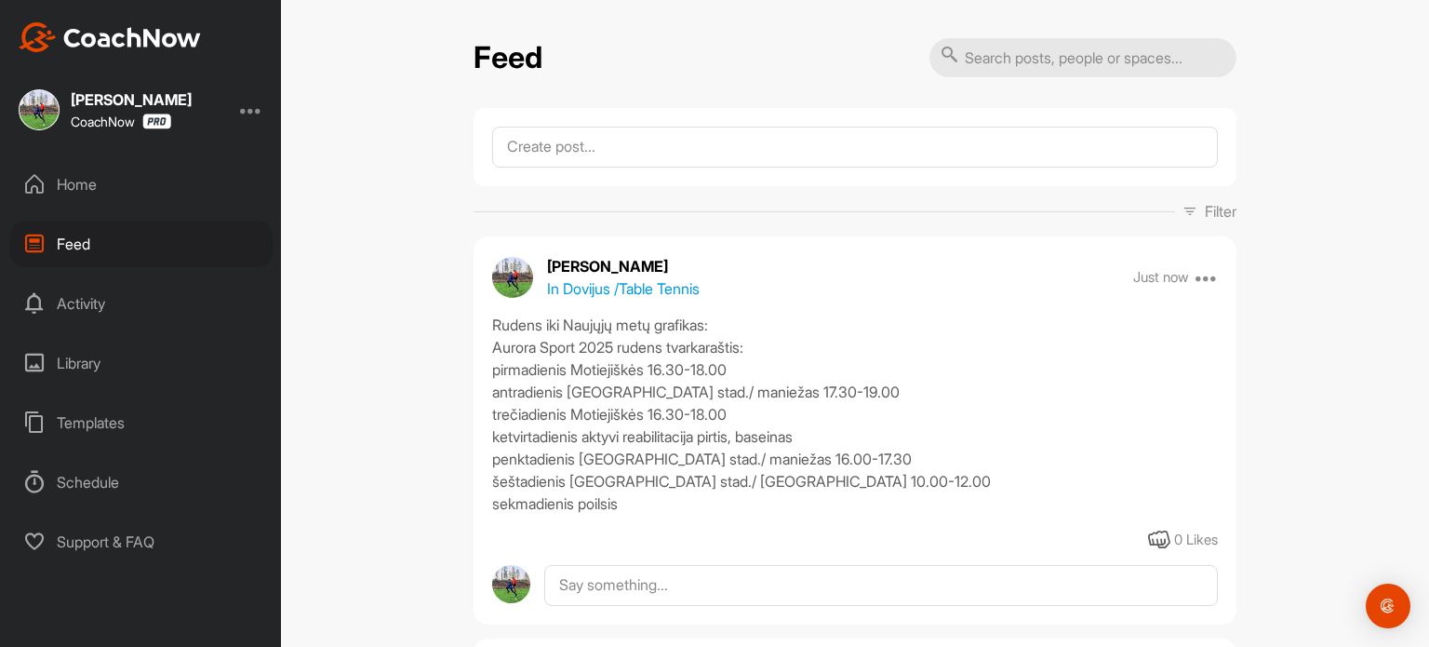
click at [100, 181] on div "Home" at bounding box center [141, 184] width 262 height 47
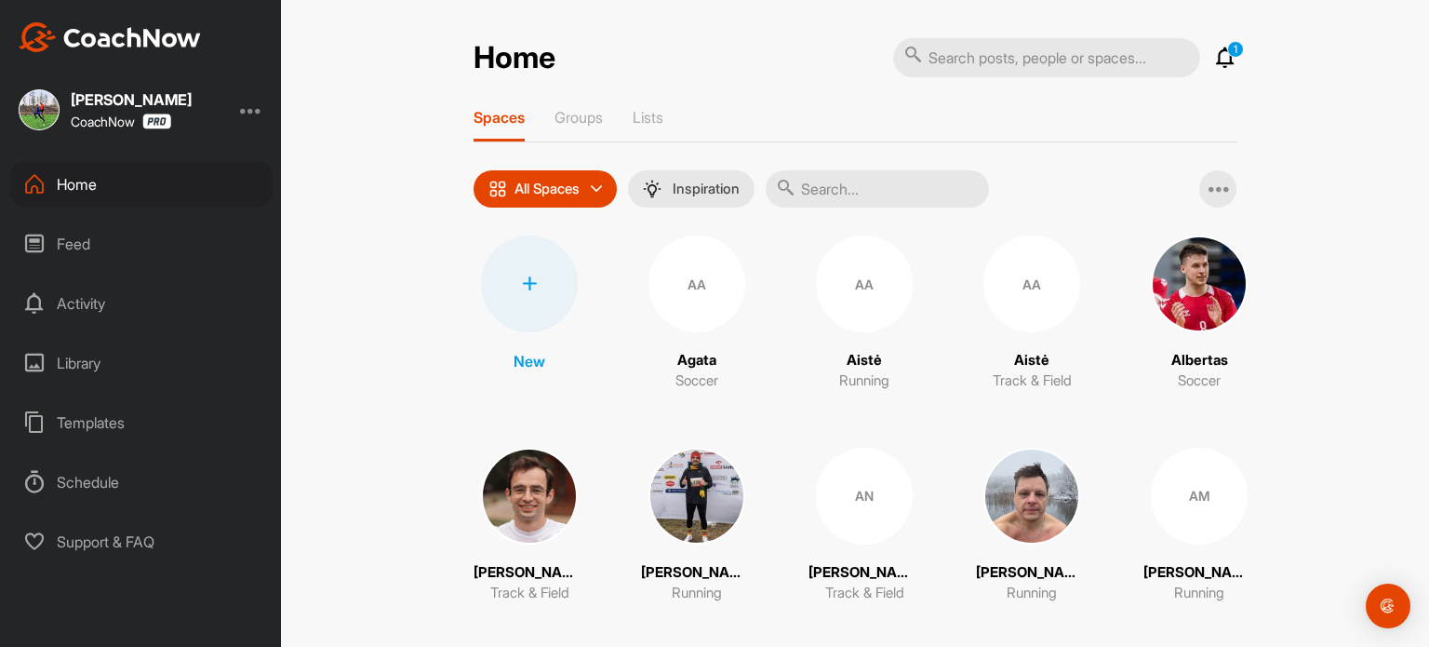
click at [335, 248] on div "Home 1 Notifications Invitations [DATE] [PERSON_NAME] created a post : "[PERSON…" at bounding box center [855, 323] width 1148 height 647
click at [91, 254] on div "Feed" at bounding box center [141, 244] width 262 height 47
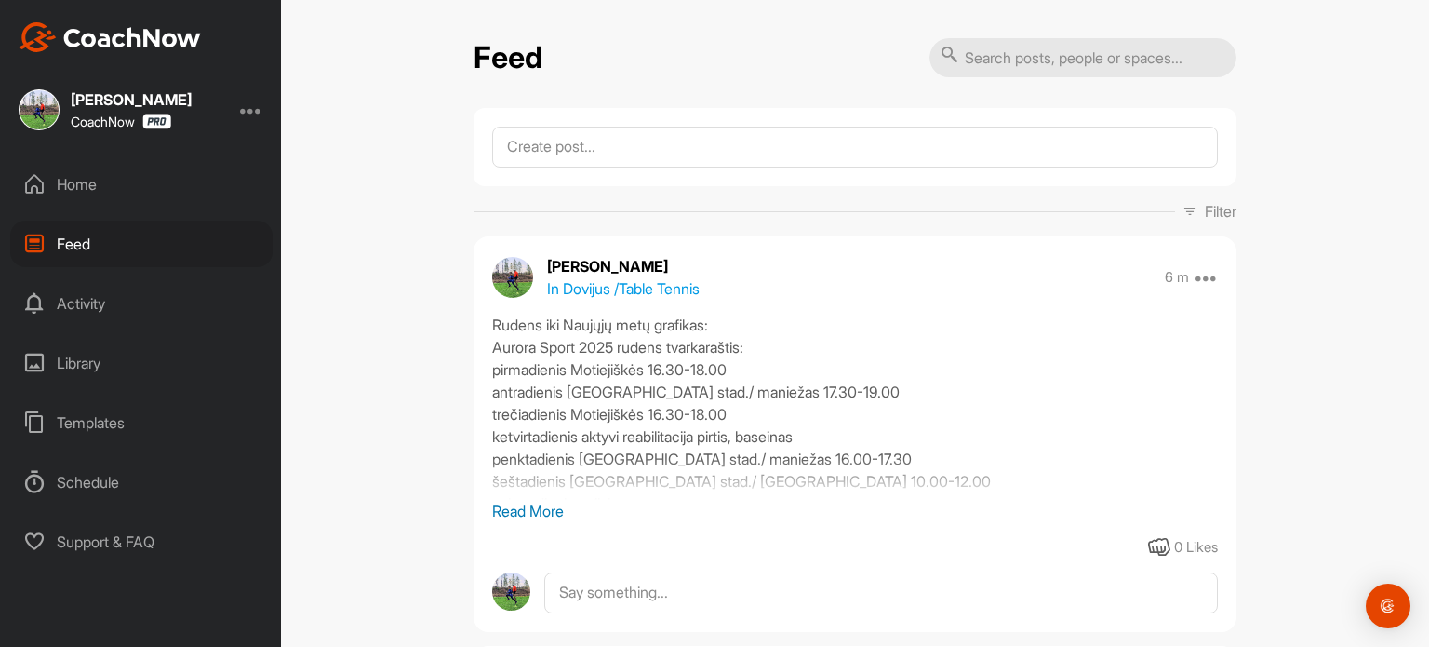
click at [540, 511] on p "Read More" at bounding box center [855, 511] width 726 height 22
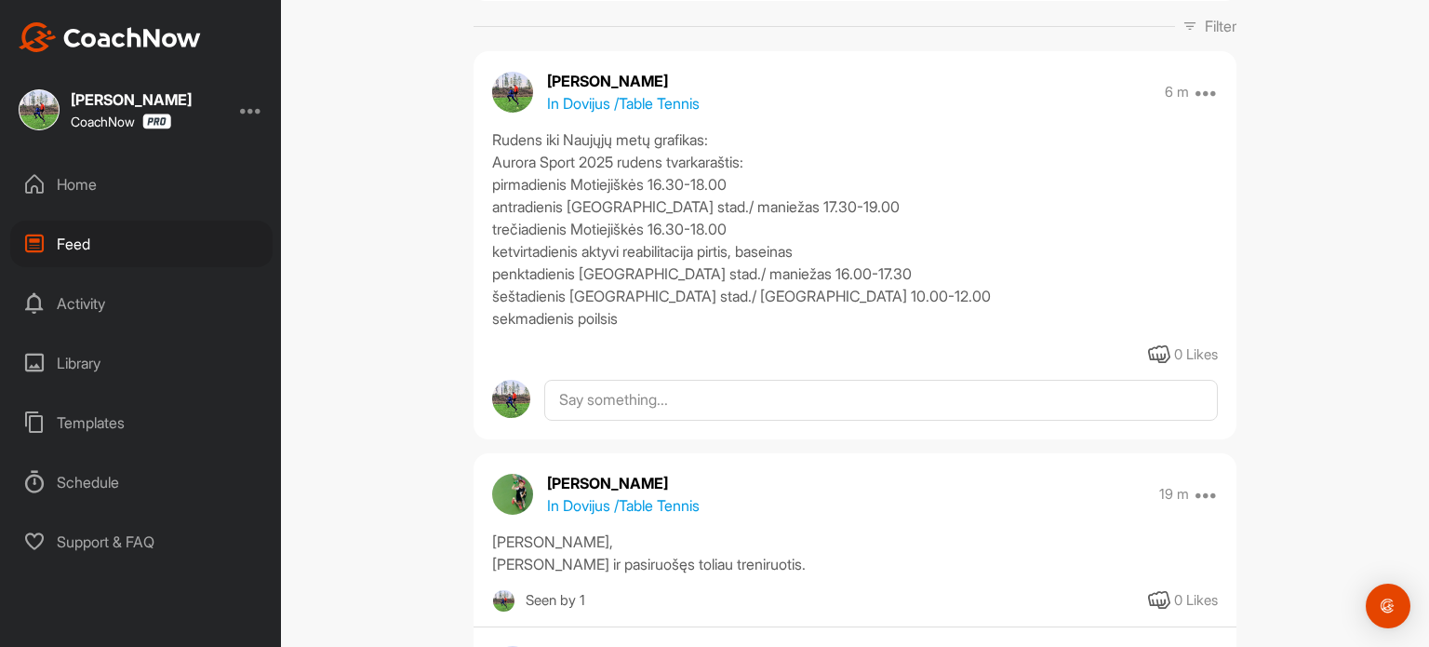
scroll to position [186, 0]
